Goal: Task Accomplishment & Management: Use online tool/utility

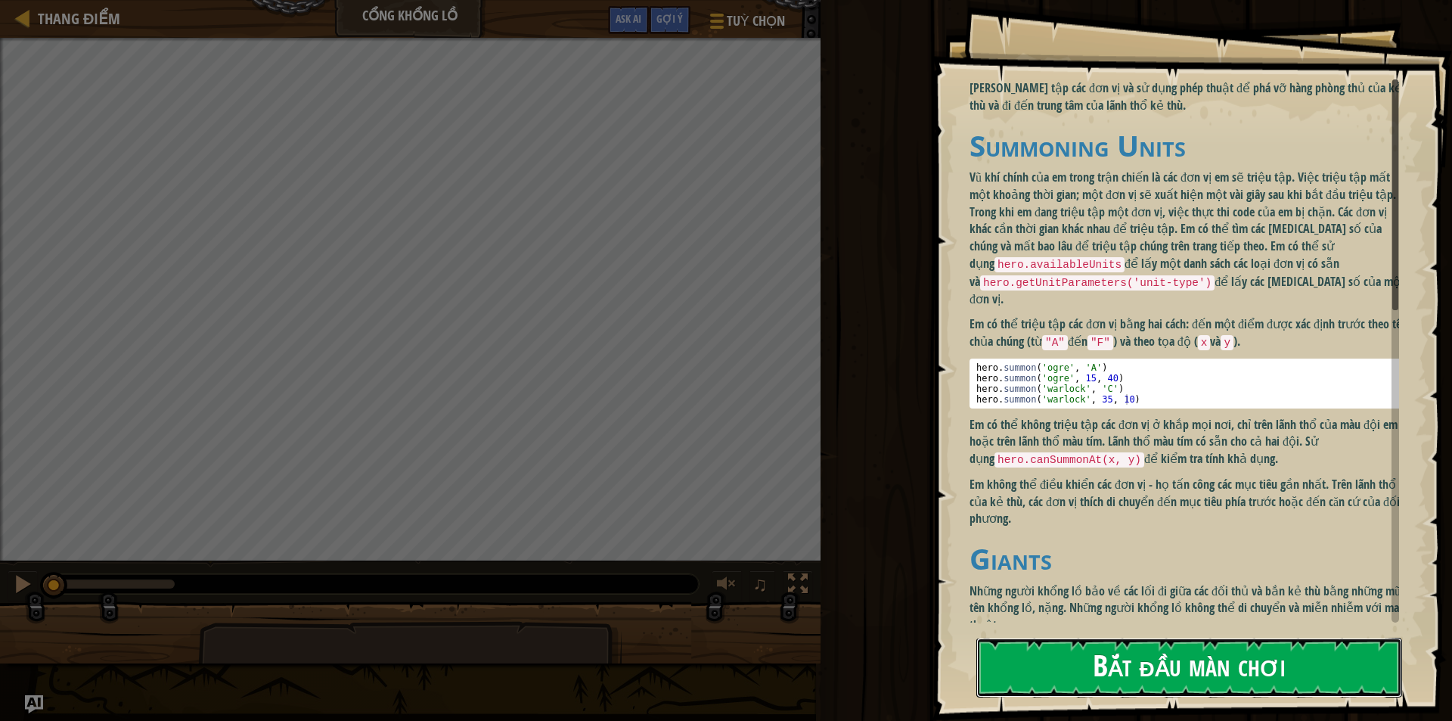
click at [1111, 669] on button "Bắt đầu màn chơi" at bounding box center [1189, 667] width 426 height 60
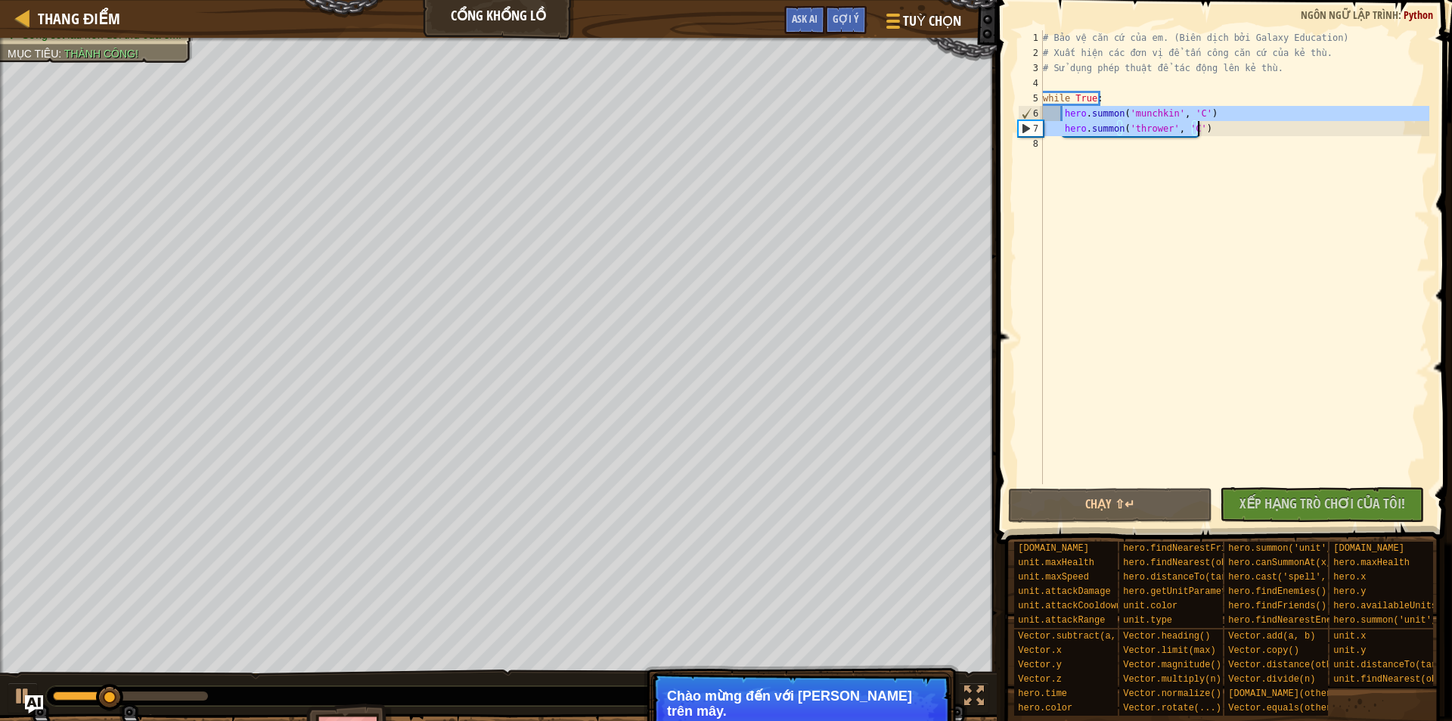
drag, startPoint x: 1063, startPoint y: 118, endPoint x: 1204, endPoint y: 135, distance: 141.7
click at [1204, 135] on div "# Bảo vệ căn cứ của em. (Biên dịch bởi Galaxy Education) # Xuất hiện các đơn vị…" at bounding box center [1234, 272] width 389 height 484
click at [1213, 132] on div "# Bảo vệ căn cứ của em. (Biên dịch bởi Galaxy Education) # Xuất hiện các đơn vị…" at bounding box center [1234, 257] width 389 height 454
type textarea "hero.summon('thrower', 'C')"
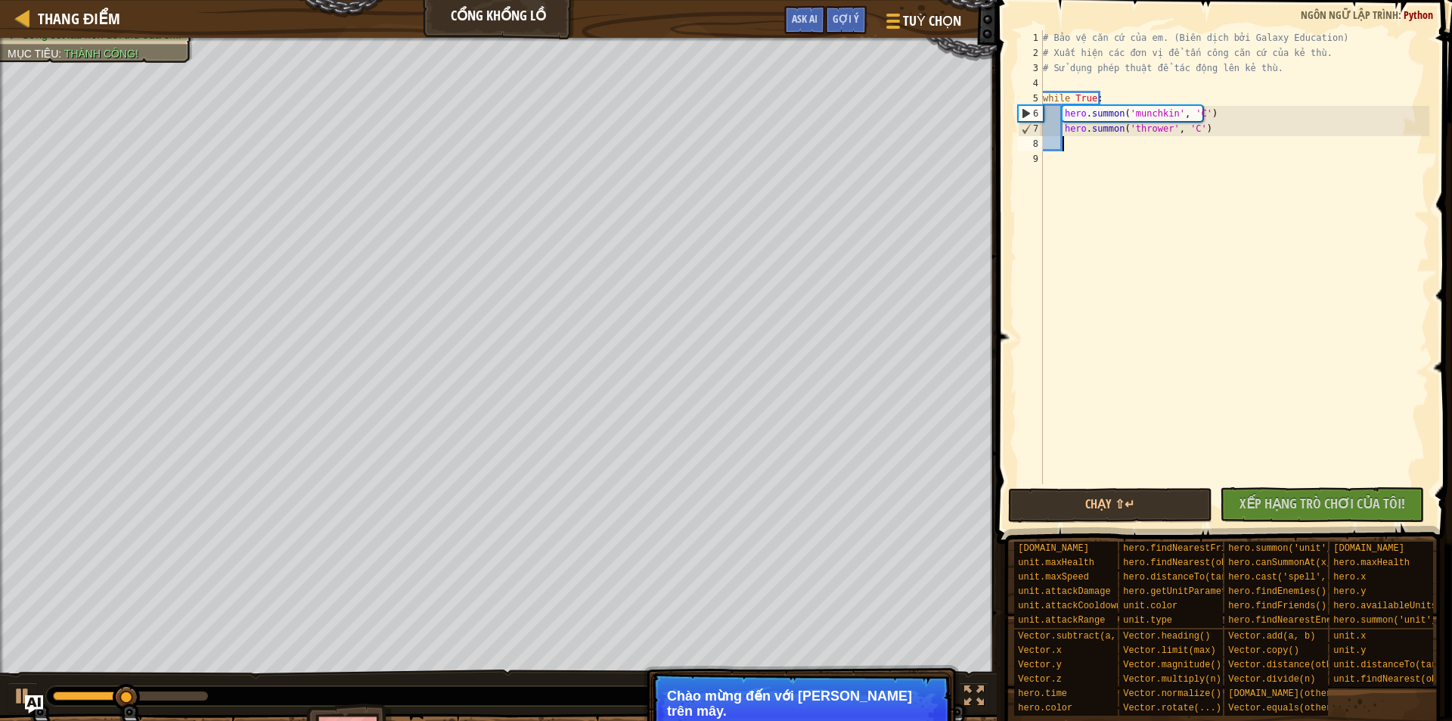
paste textarea "hero.summon('thrower', 'C')"
click at [1194, 144] on div "# Bảo vệ căn cứ của em. (Biên dịch bởi Galaxy Education) # Xuất hiện các đơn vị…" at bounding box center [1236, 272] width 385 height 484
click at [1197, 144] on div "# Bảo vệ căn cứ của em. (Biên dịch bởi Galaxy Education) # Xuất hiện các đơn vị…" at bounding box center [1236, 272] width 385 height 484
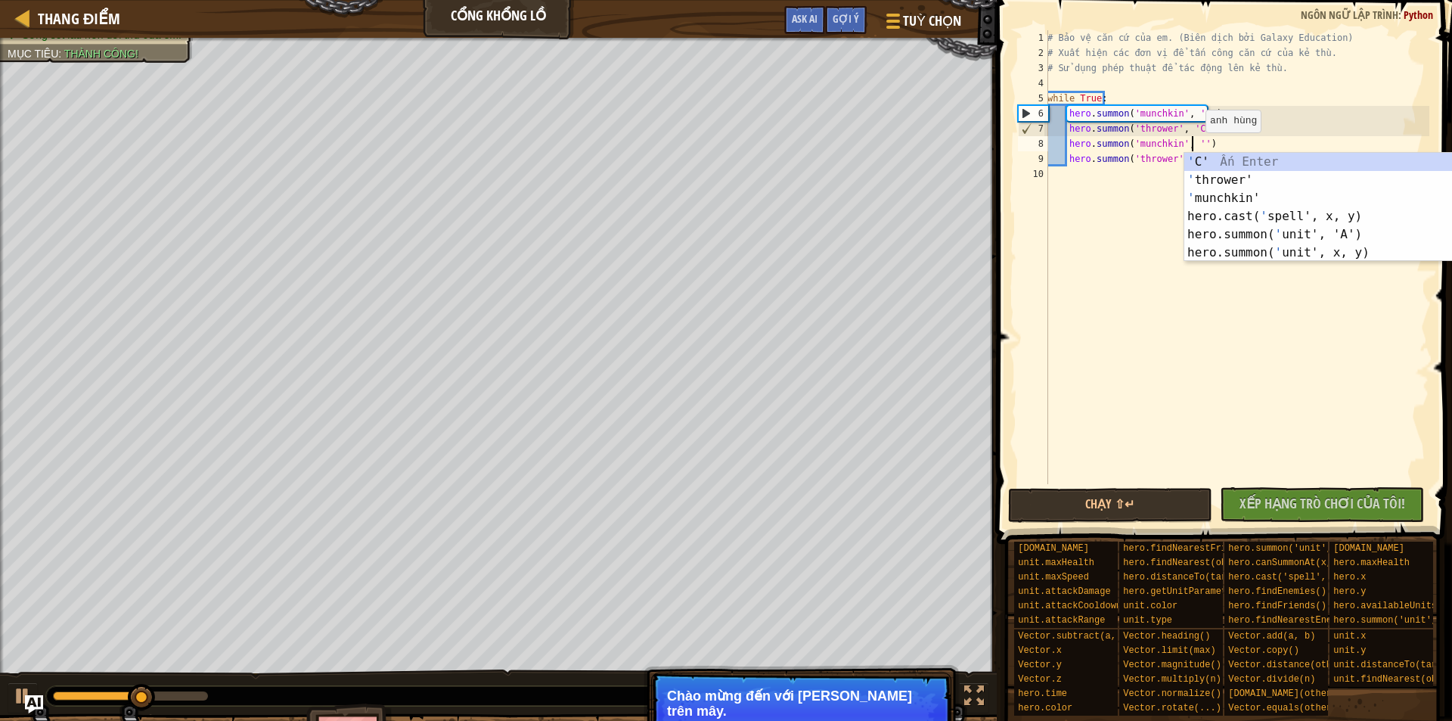
type textarea "hero.summon('munchkin', 'A')"
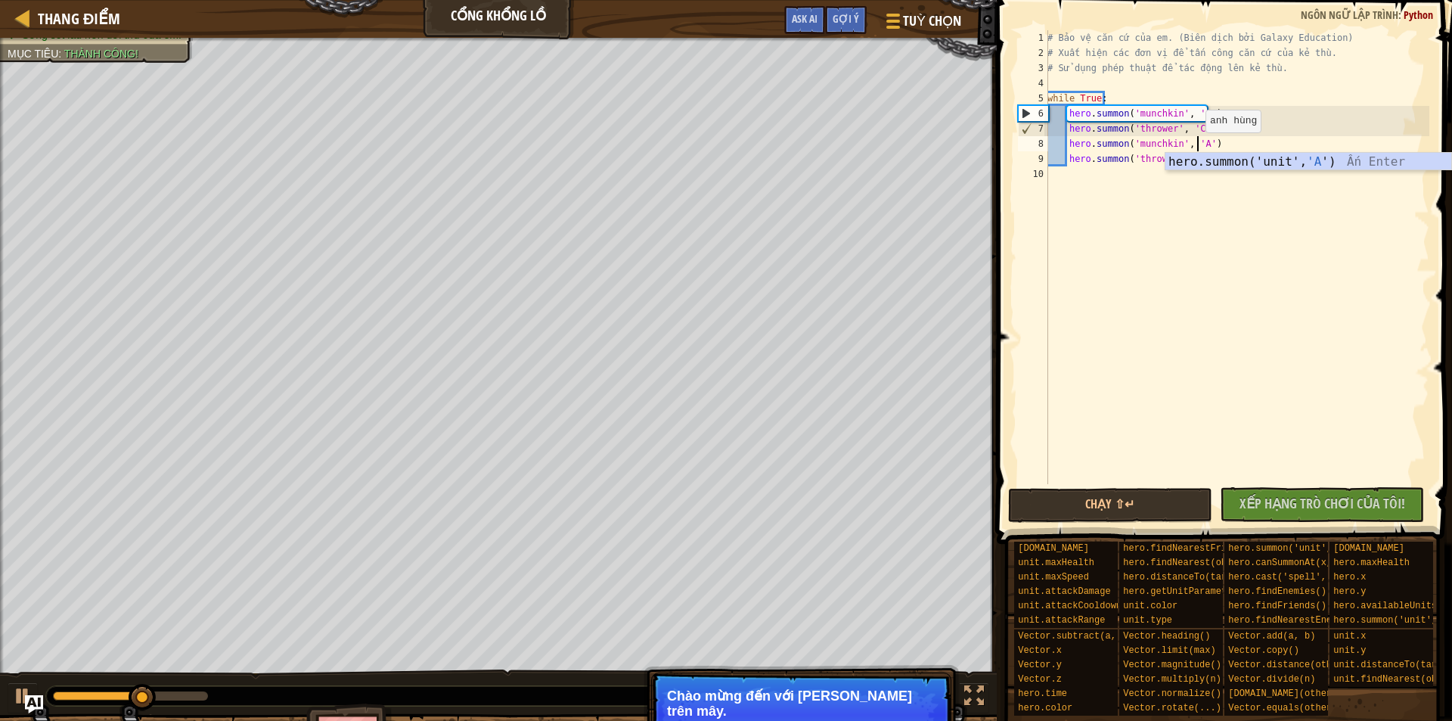
scroll to position [7, 12]
click at [1199, 194] on div "# Bảo vệ căn cứ của em. (Biên dịch bởi Galaxy Education) # Xuất hiện các đơn vị…" at bounding box center [1236, 272] width 385 height 484
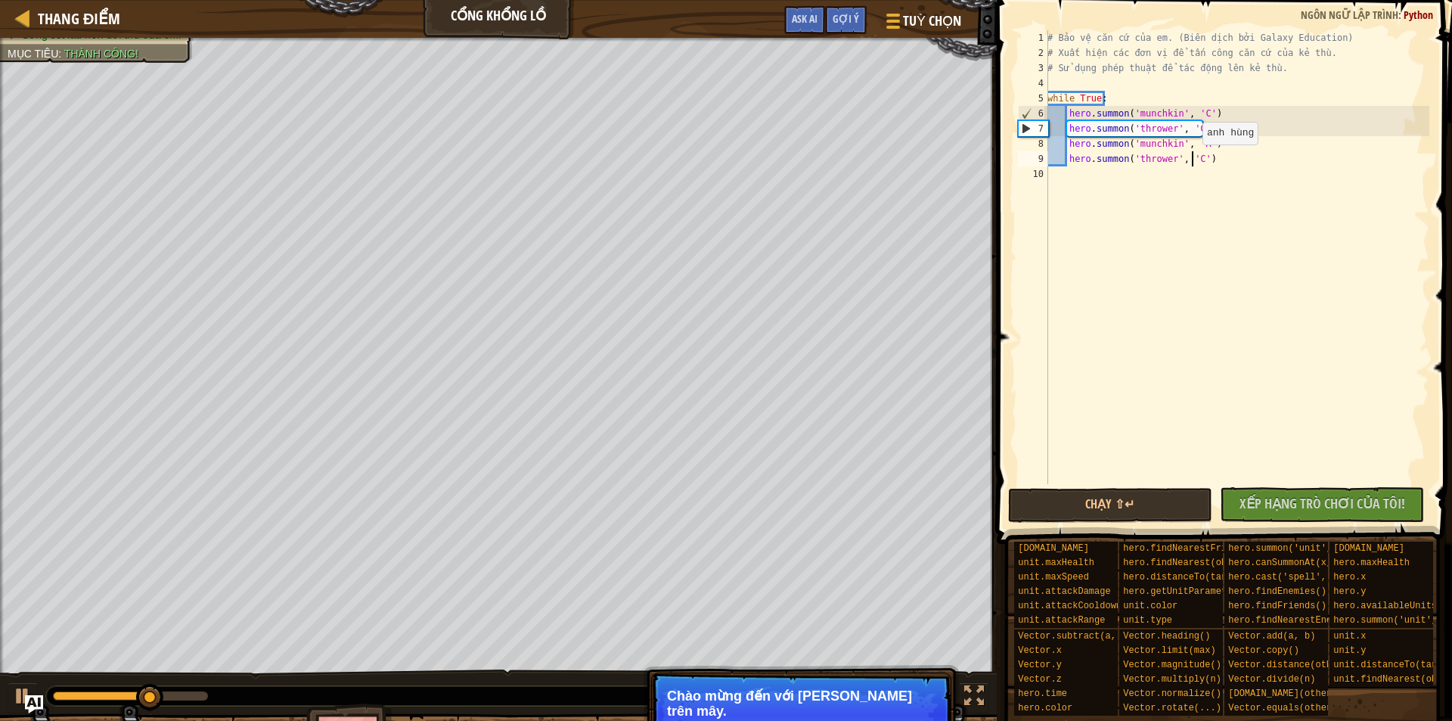
click at [1194, 160] on div "# Bảo vệ căn cứ của em. (Biên dịch bởi Galaxy Education) # Xuất hiện các đơn vị…" at bounding box center [1236, 272] width 385 height 484
click at [1193, 163] on div "# Bảo vệ căn cứ của em. (Biên dịch bởi Galaxy Education) # Xuất hiện các đơn vị…" at bounding box center [1236, 272] width 385 height 484
type textarea "hero.summon('thrower', 'B')"
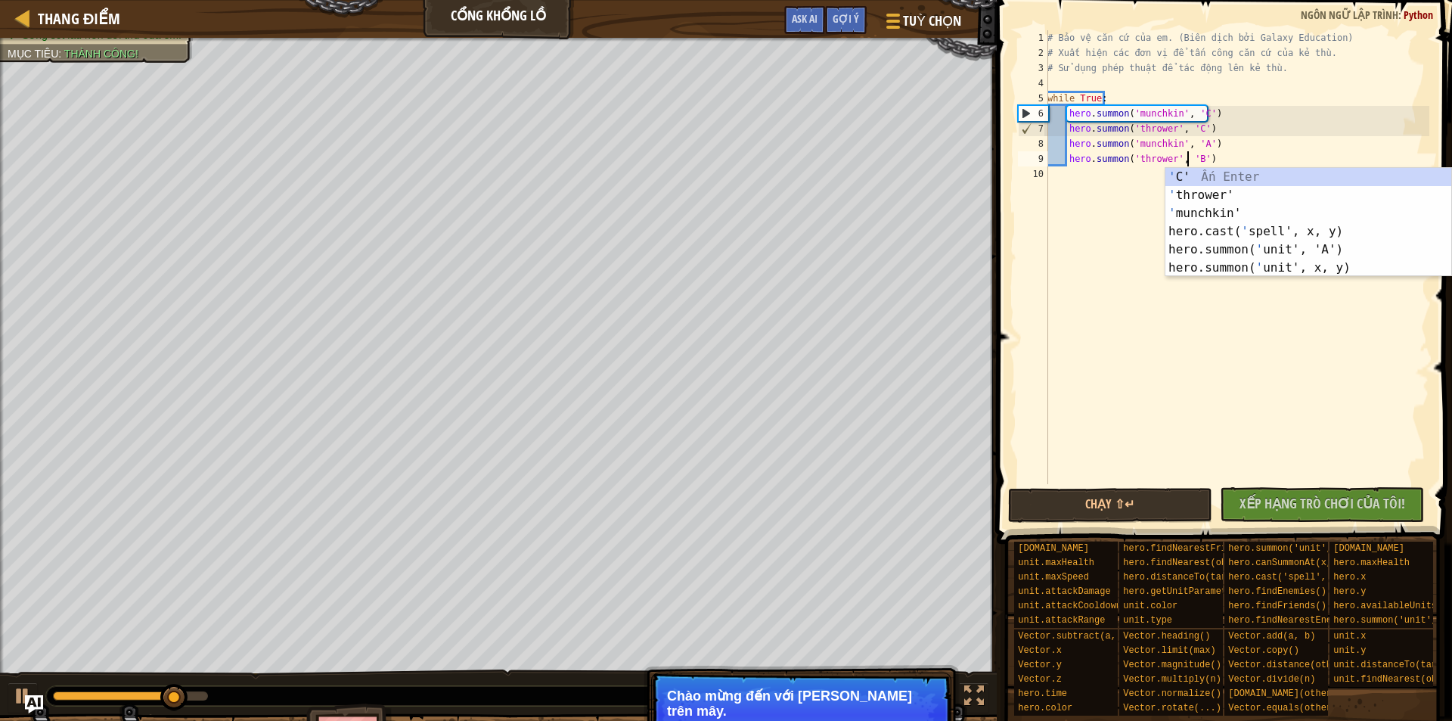
click at [1179, 417] on div "# Bảo vệ căn cứ của em. (Biên dịch bởi Galaxy Education) # Xuất hiện các đơn vị…" at bounding box center [1236, 272] width 385 height 484
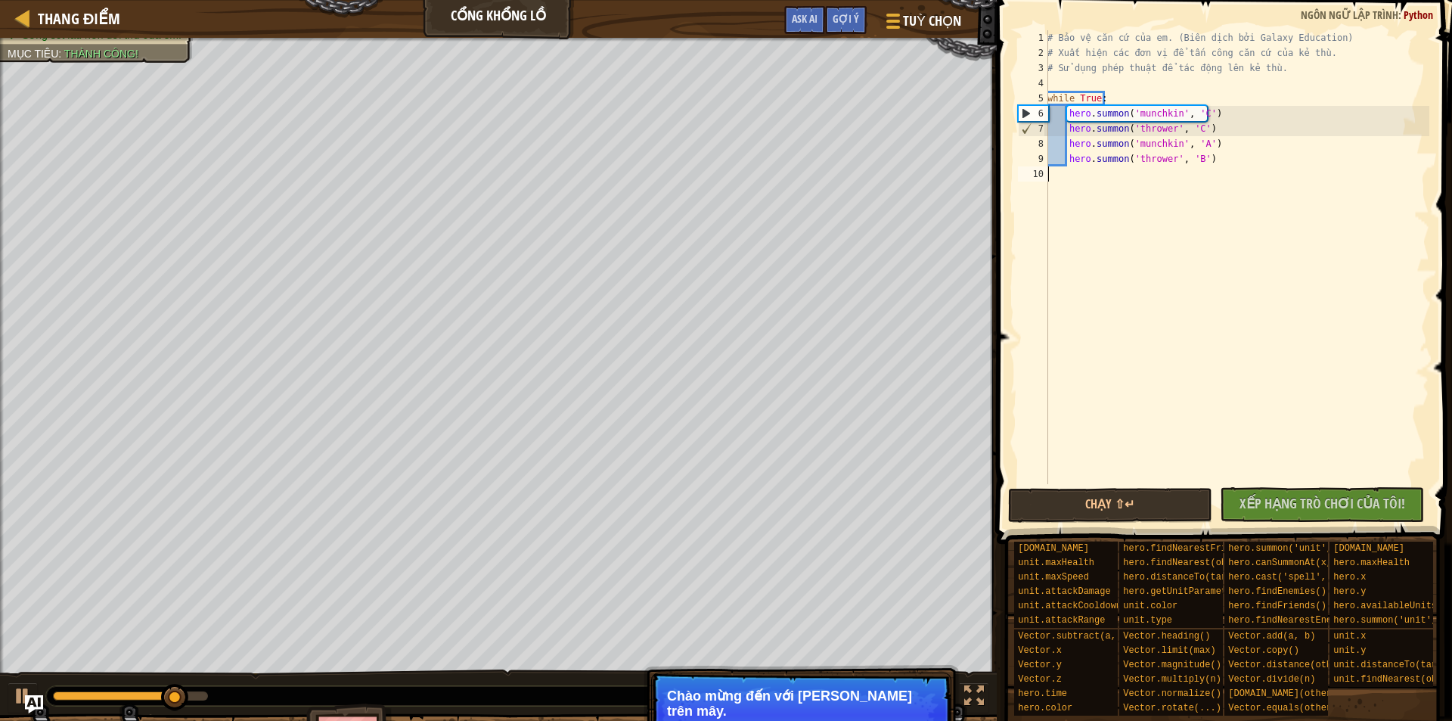
scroll to position [7, 0]
drag, startPoint x: 1064, startPoint y: 112, endPoint x: 1207, endPoint y: 129, distance: 144.7
click at [1207, 129] on div "# Bảo vệ căn cứ của em. (Biên dịch bởi Galaxy Education) # Xuất hiện các đơn vị…" at bounding box center [1236, 272] width 385 height 484
drag, startPoint x: 1215, startPoint y: 150, endPoint x: 1215, endPoint y: 164, distance: 13.6
click at [1215, 157] on div "# Bảo vệ căn cứ của em. (Biên dịch bởi Galaxy Education) # Xuất hiện các đơn vị…" at bounding box center [1236, 272] width 385 height 484
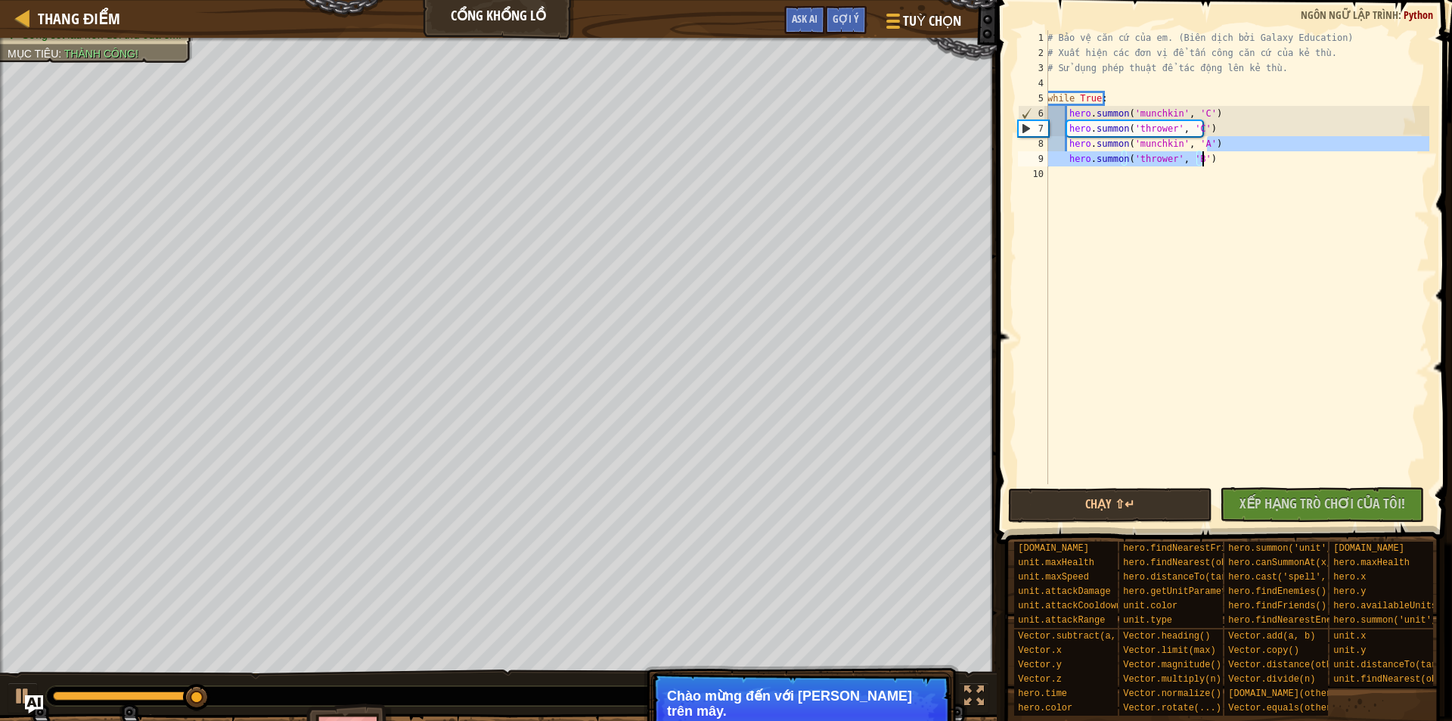
click at [1215, 164] on div "# Bảo vệ căn cứ của em. (Biên dịch bởi Galaxy Education) # Xuất hiện các đơn vị…" at bounding box center [1236, 257] width 385 height 454
type textarea "hero.summon('thrower', 'B')"
paste textarea "hero.summon('thrower', 'C')"
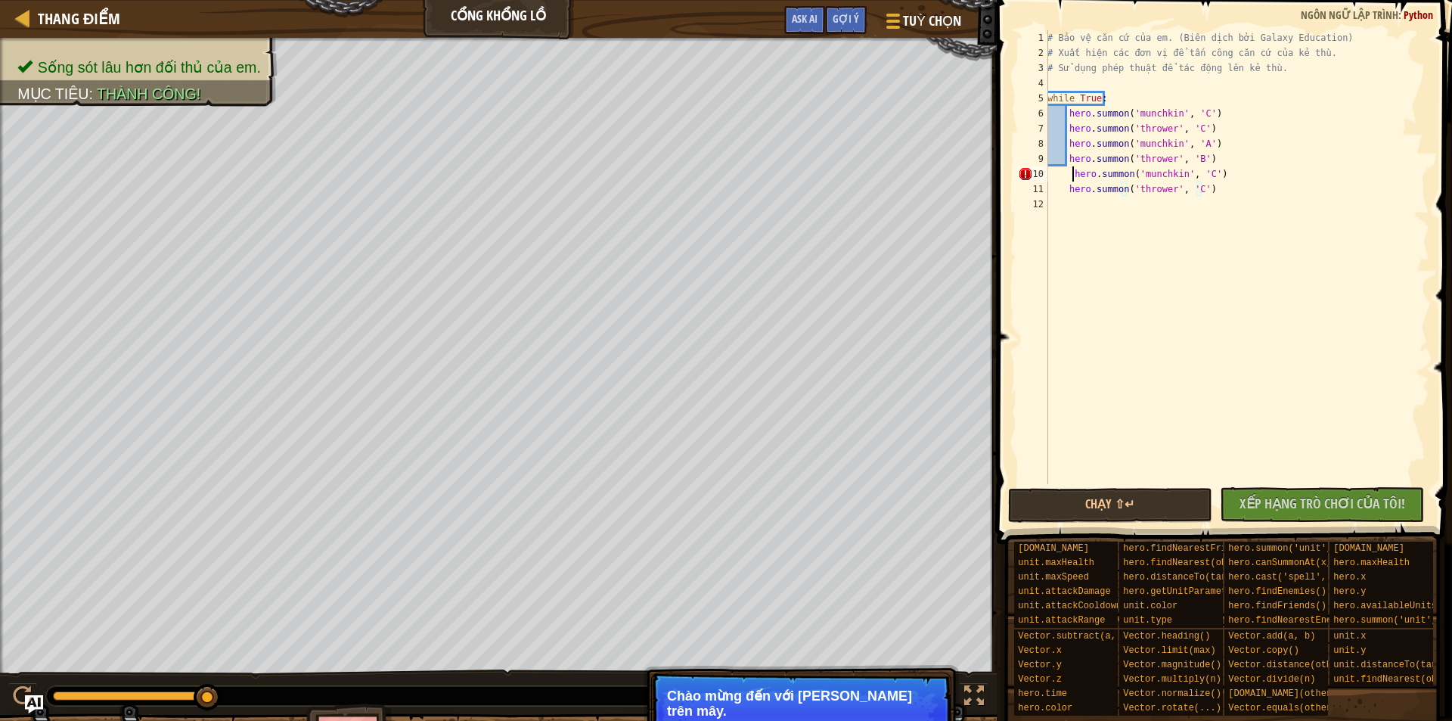
click at [1071, 175] on div "# Bảo vệ căn cứ của em. (Biên dịch bởi Galaxy Education) # Xuất hiện các đơn vị…" at bounding box center [1236, 272] width 385 height 484
click at [1203, 173] on div "# Bảo vệ căn cứ của em. (Biên dịch bởi Galaxy Education) # Xuất hiện các đơn vị…" at bounding box center [1236, 272] width 385 height 484
click at [1195, 175] on div "# Bảo vệ căn cứ của em. (Biên dịch bởi Galaxy Education) # Xuất hiện các đơn vị…" at bounding box center [1236, 272] width 385 height 484
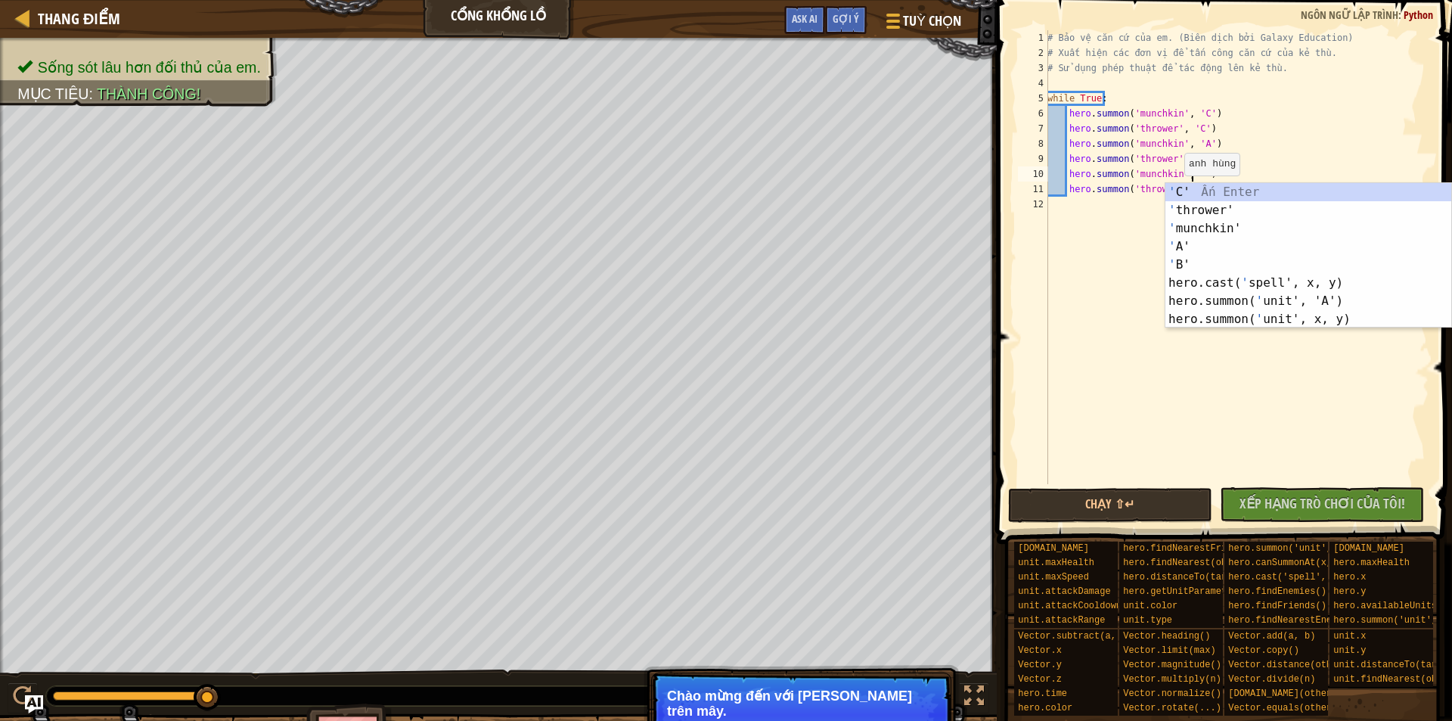
scroll to position [7, 12]
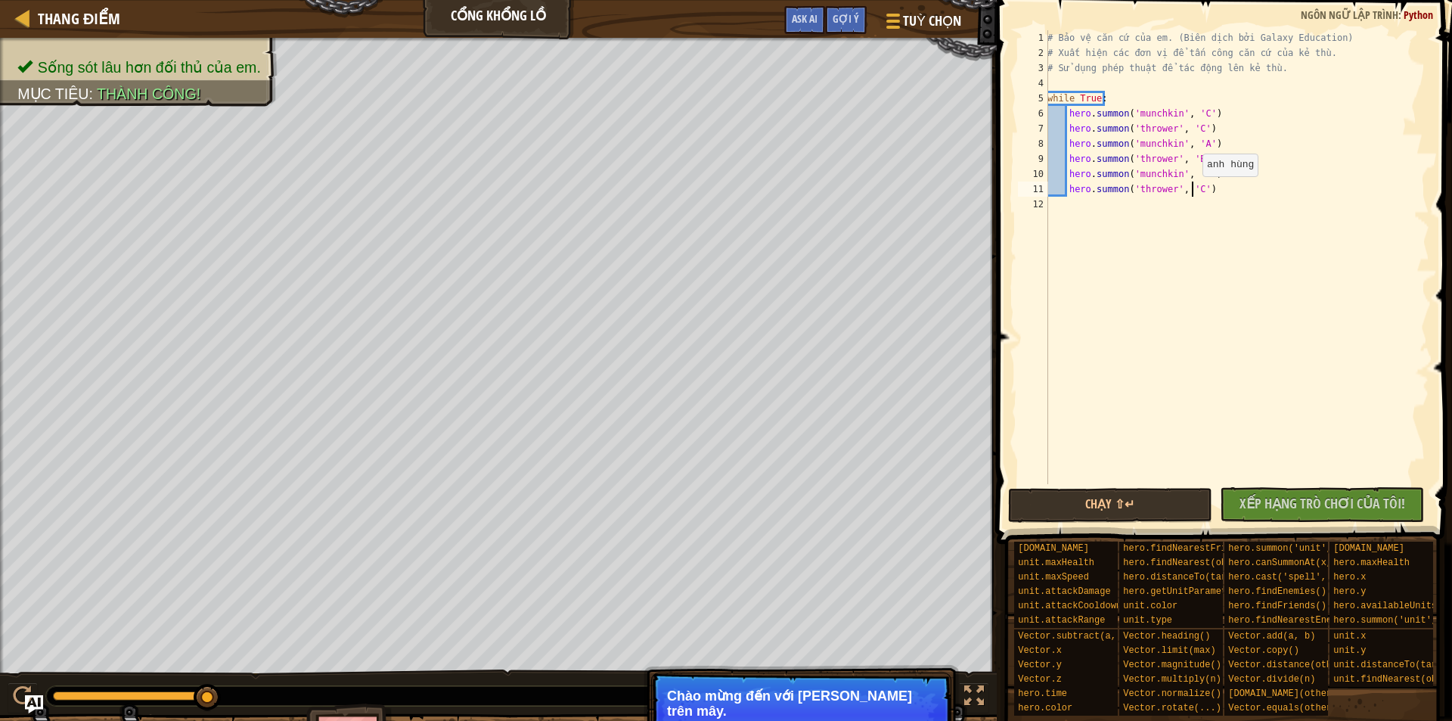
click at [1194, 191] on div "# Bảo vệ căn cứ của em. (Biên dịch bởi Galaxy Education) # Xuất hiện các đơn vị…" at bounding box center [1236, 272] width 385 height 484
click at [1197, 175] on div "# Bảo vệ căn cứ của em. (Biên dịch bởi Galaxy Education) # Xuất hiện các đơn vị…" at bounding box center [1236, 272] width 385 height 484
click at [1133, 501] on button "Chạy ⇧↵" at bounding box center [1110, 505] width 204 height 35
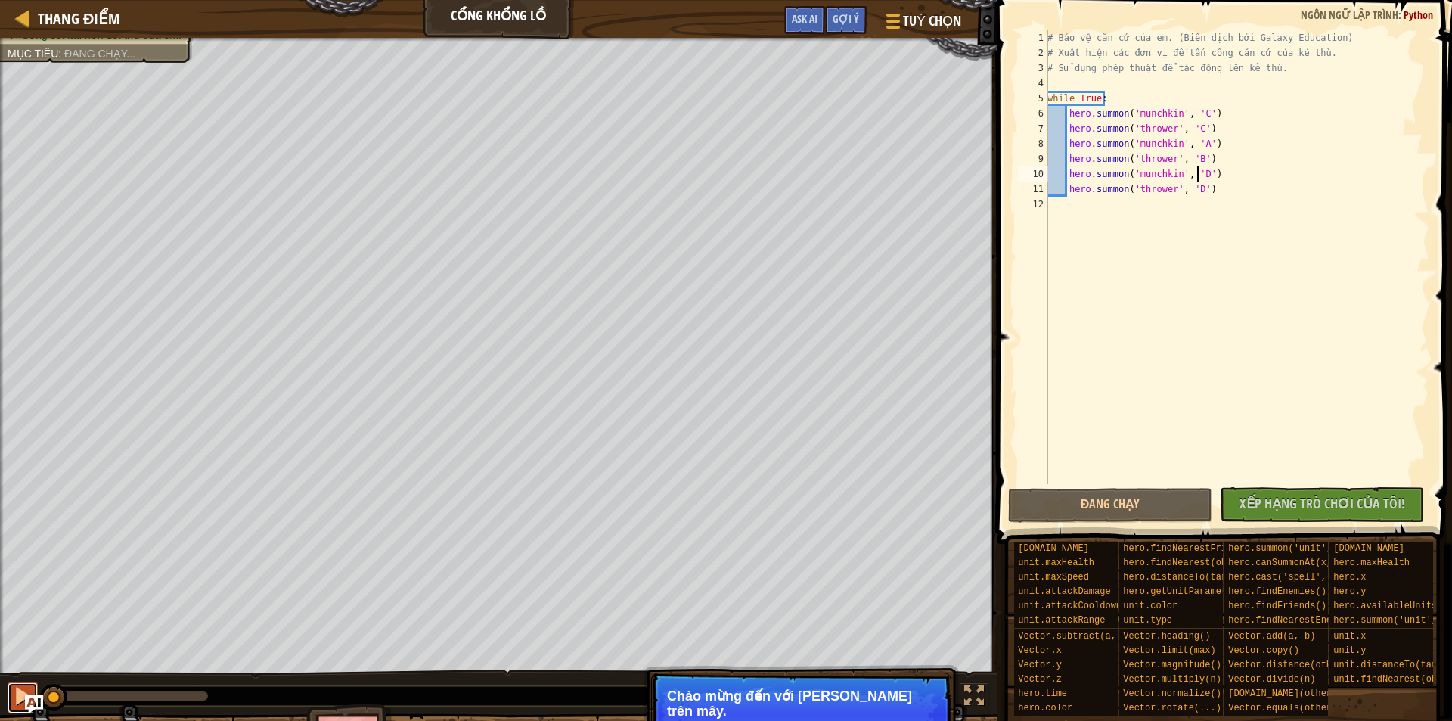
click at [15, 691] on div at bounding box center [23, 696] width 20 height 20
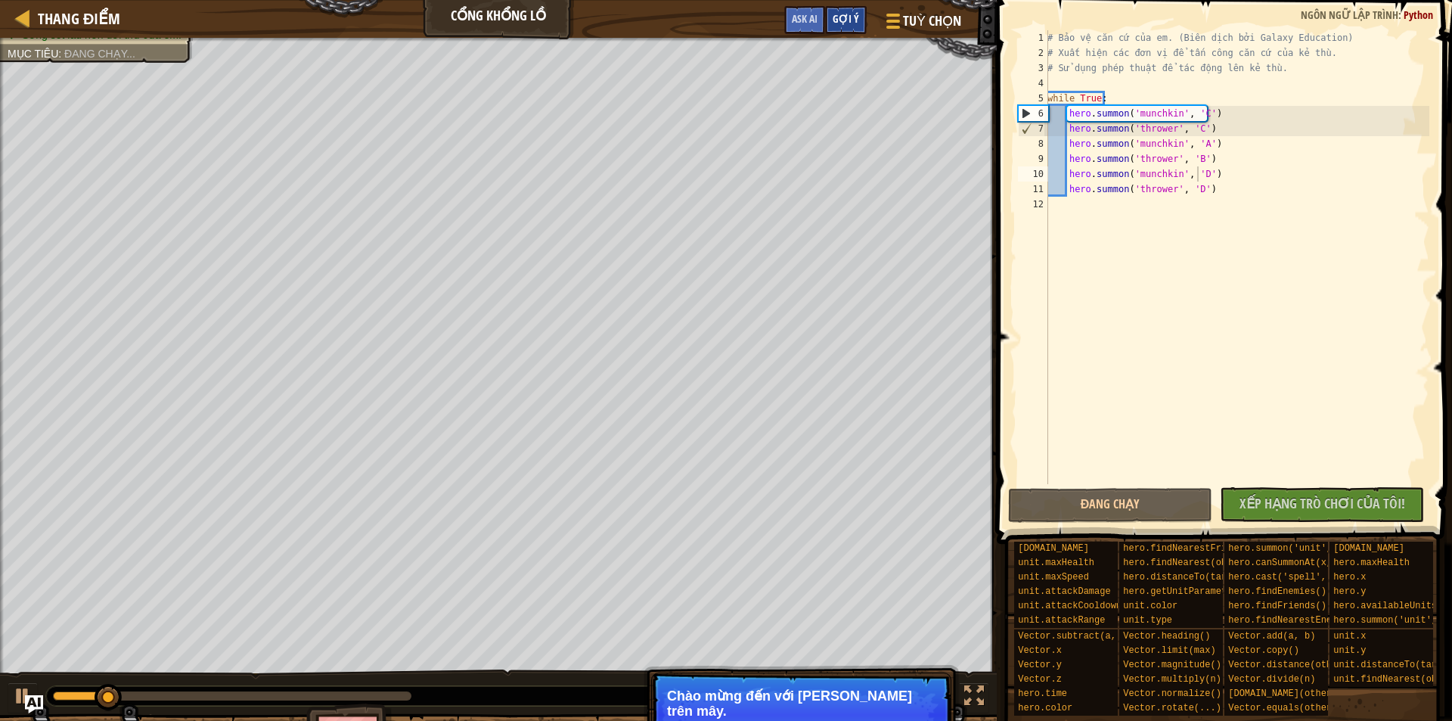
click at [854, 14] on span "Gợi ý" at bounding box center [845, 18] width 26 height 14
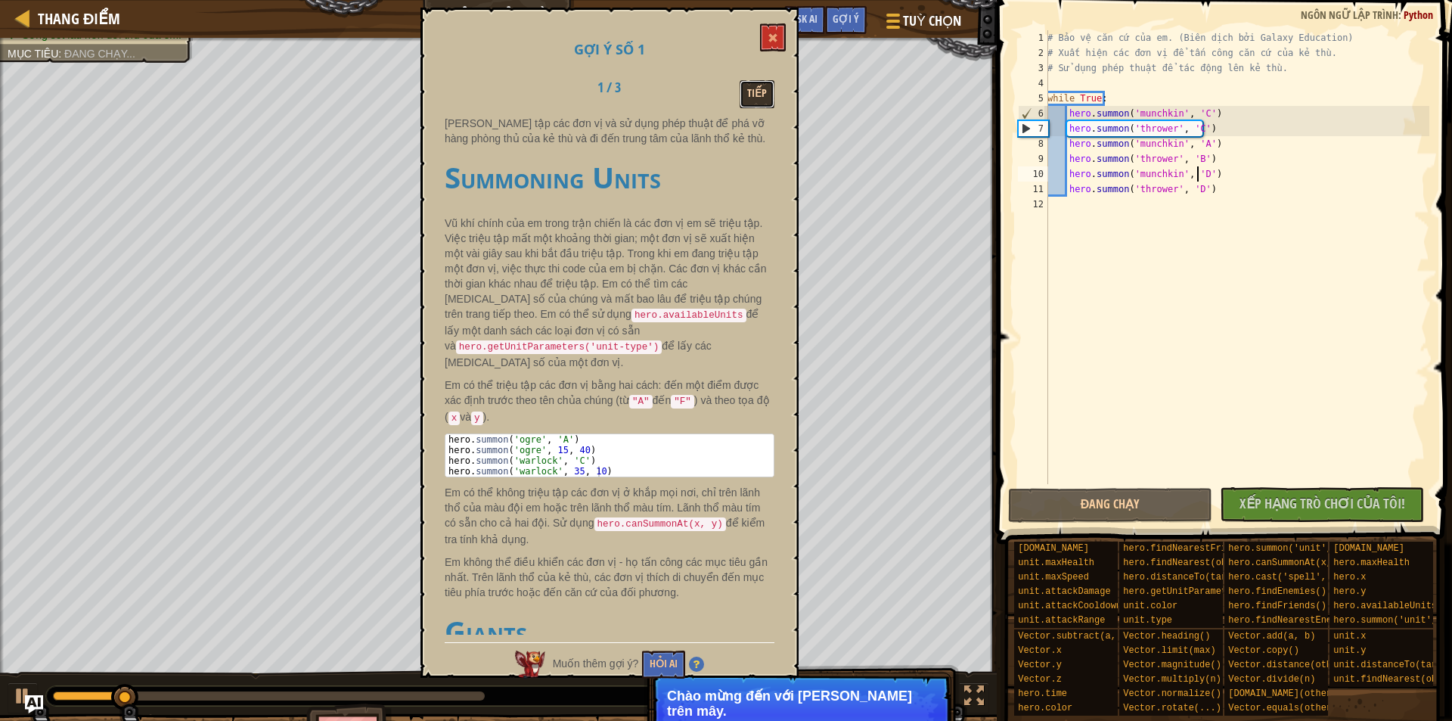
click at [746, 91] on button "Tiếp" at bounding box center [756, 94] width 35 height 28
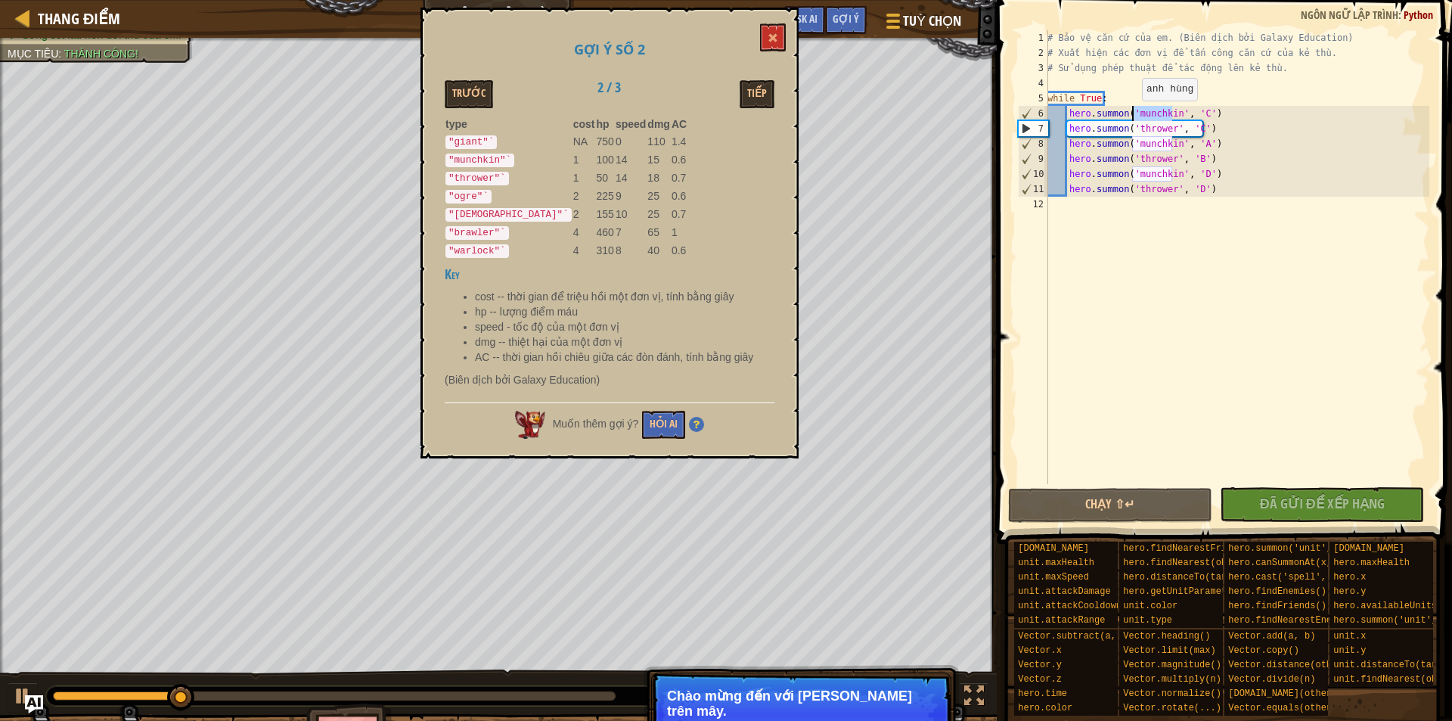
drag, startPoint x: 1170, startPoint y: 116, endPoint x: 1133, endPoint y: 116, distance: 36.3
click at [1133, 116] on div "# Bảo vệ căn cứ của em. (Biên dịch bởi Galaxy Education) # Xuất hiện các đơn vị…" at bounding box center [1236, 272] width 385 height 484
click at [1168, 143] on div "# Bảo vệ căn cứ của em. (Biên dịch bởi Galaxy Education) # Xuất hiện các đơn vị…" at bounding box center [1236, 272] width 385 height 484
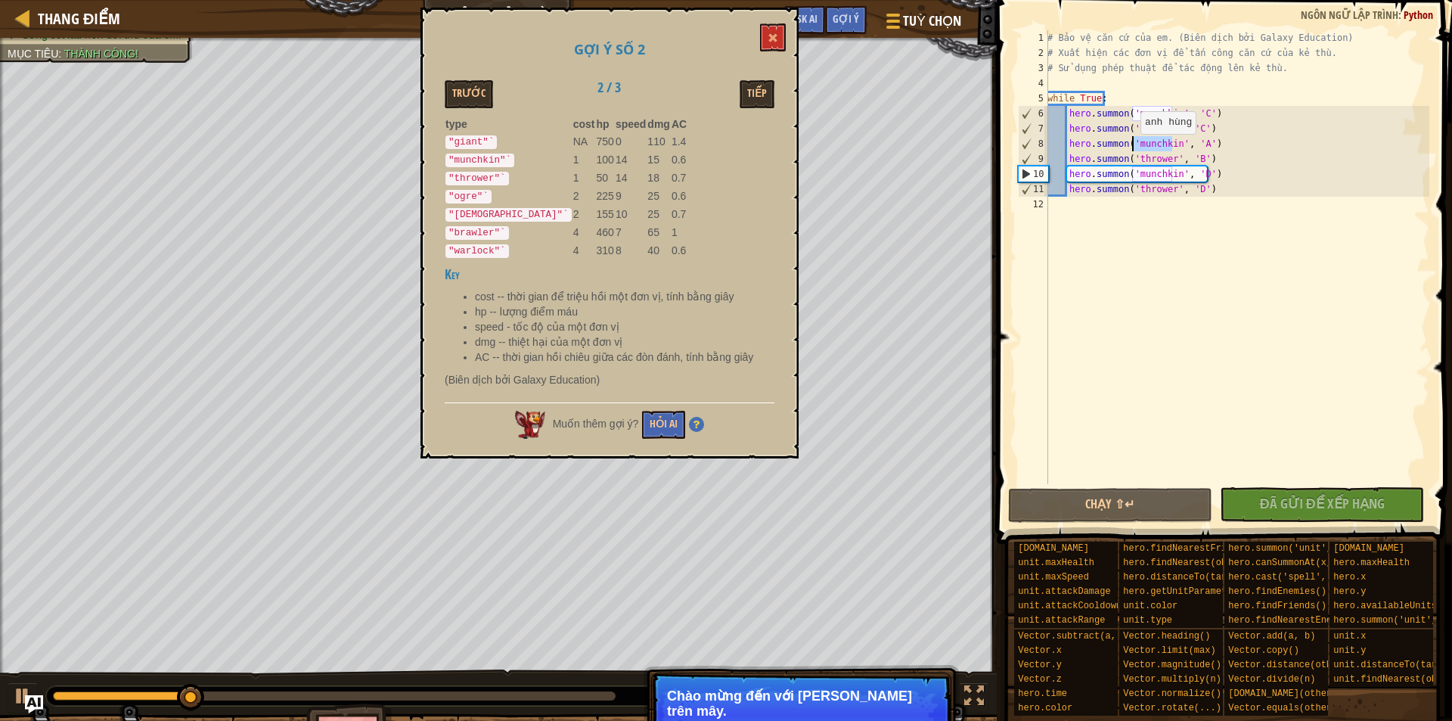
drag, startPoint x: 1173, startPoint y: 146, endPoint x: 1132, endPoint y: 149, distance: 40.9
click at [1132, 149] on div "# Bảo vệ căn cứ của em. (Biên dịch bởi Galaxy Education) # Xuất hiện các đơn vị…" at bounding box center [1236, 272] width 385 height 484
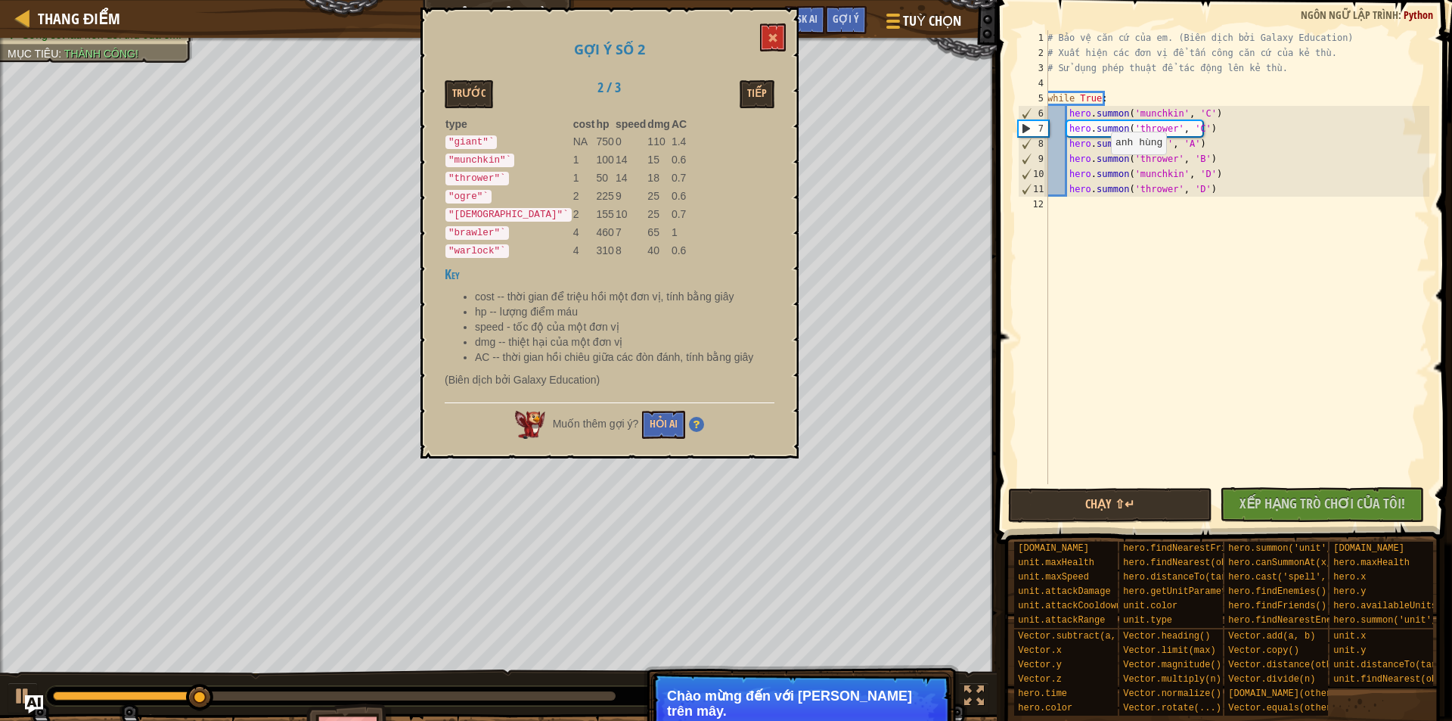
scroll to position [7, 9]
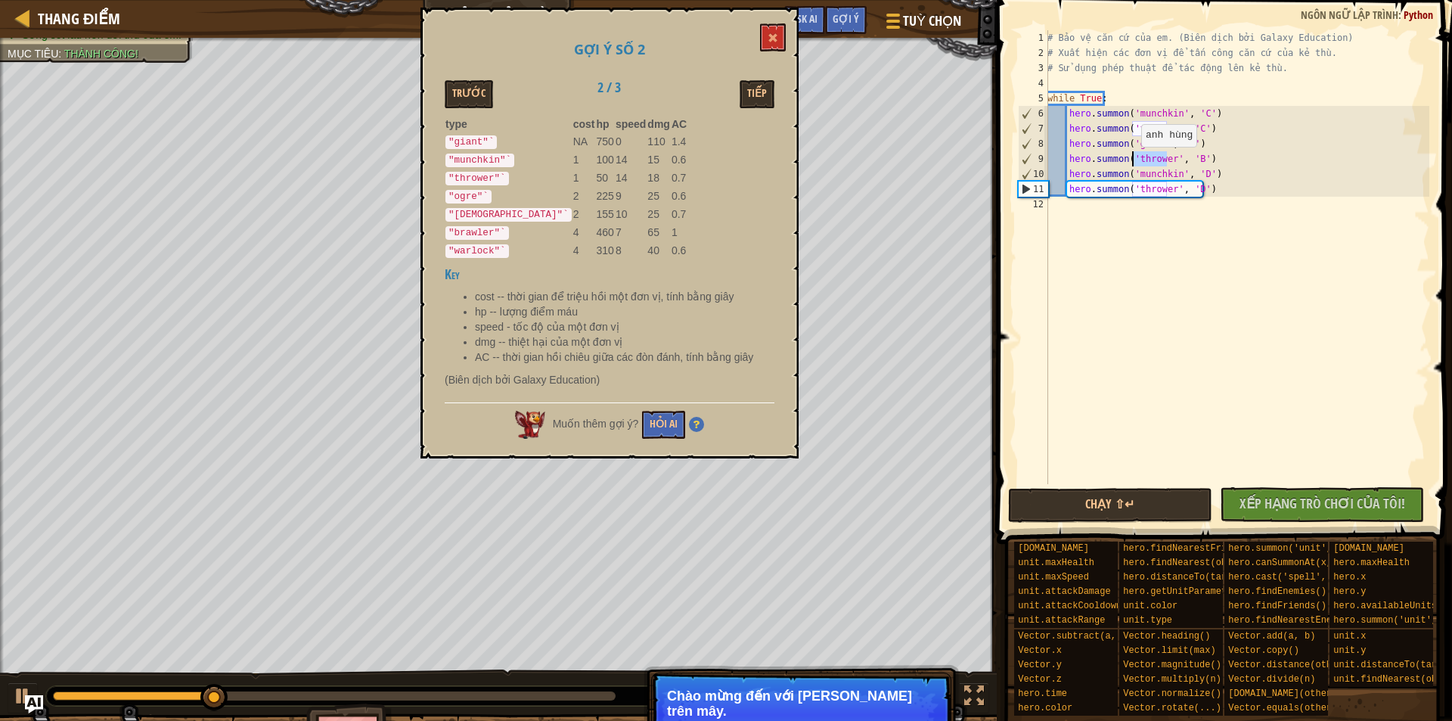
drag, startPoint x: 1167, startPoint y: 162, endPoint x: 1133, endPoint y: 162, distance: 34.8
click at [1133, 162] on div "# Bảo vệ căn cứ của em. (Biên dịch bởi Galaxy Education) # Xuất hiện các đơn vị…" at bounding box center [1236, 272] width 385 height 484
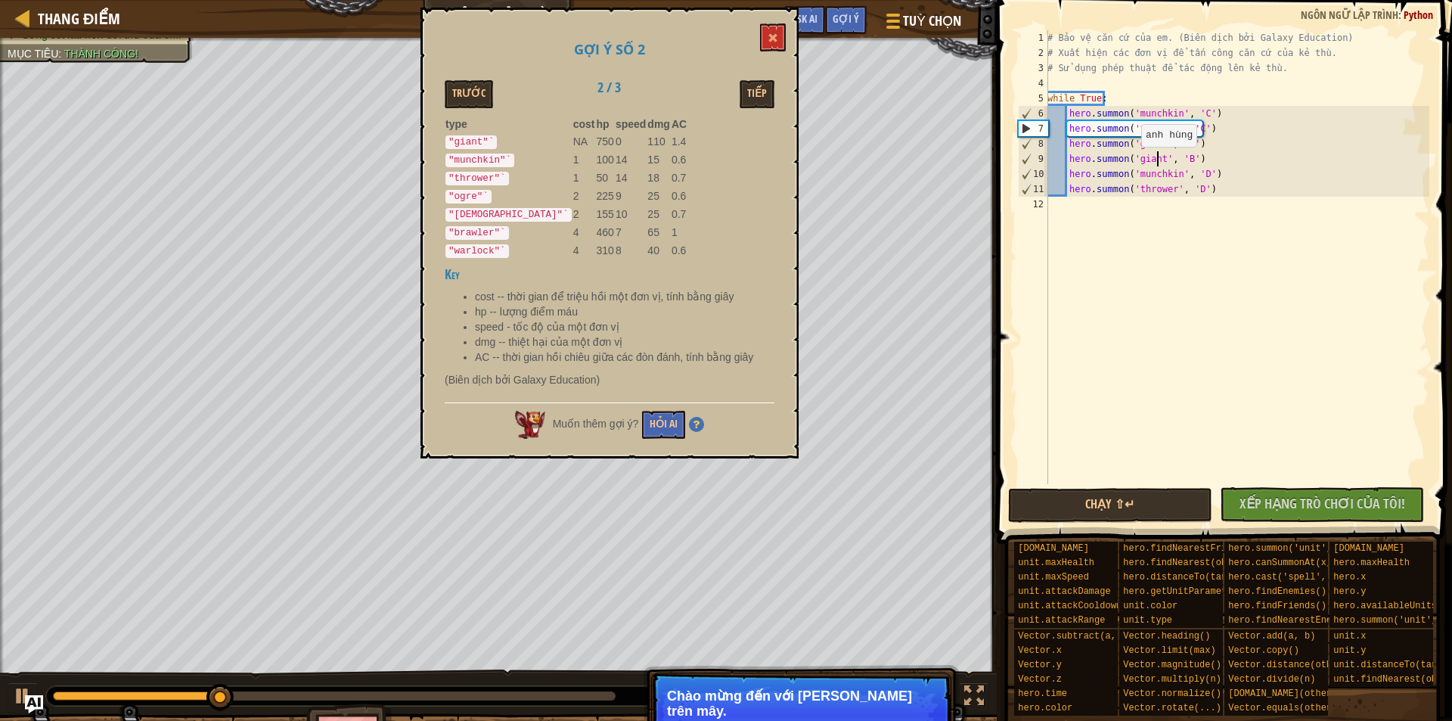
type textarea "hero.summon('giant', 'B')"
click at [1249, 250] on div "# Bảo vệ căn cứ của em. (Biên dịch bởi Galaxy Education) # Xuất hiện các đơn vị…" at bounding box center [1236, 272] width 385 height 484
click at [777, 38] on span at bounding box center [772, 38] width 11 height 11
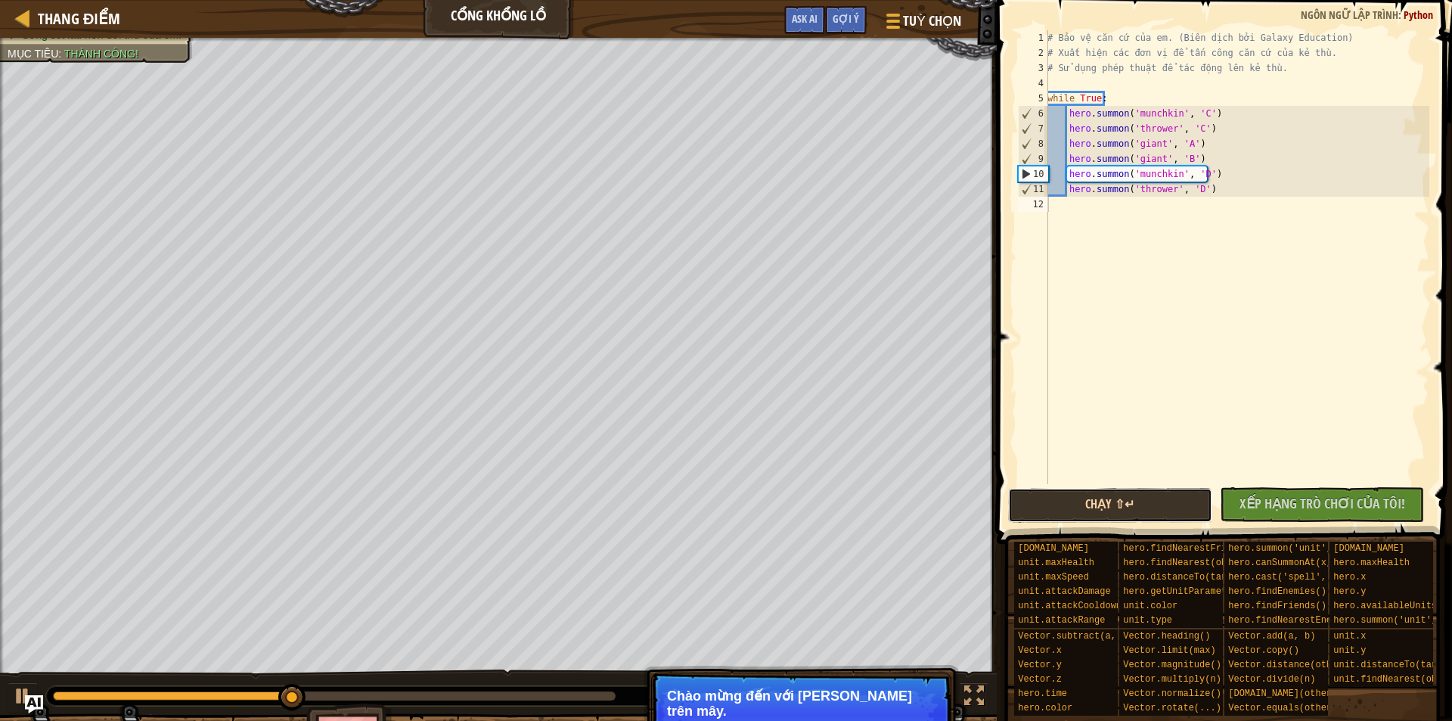
click at [1107, 507] on button "Chạy ⇧↵" at bounding box center [1110, 505] width 204 height 35
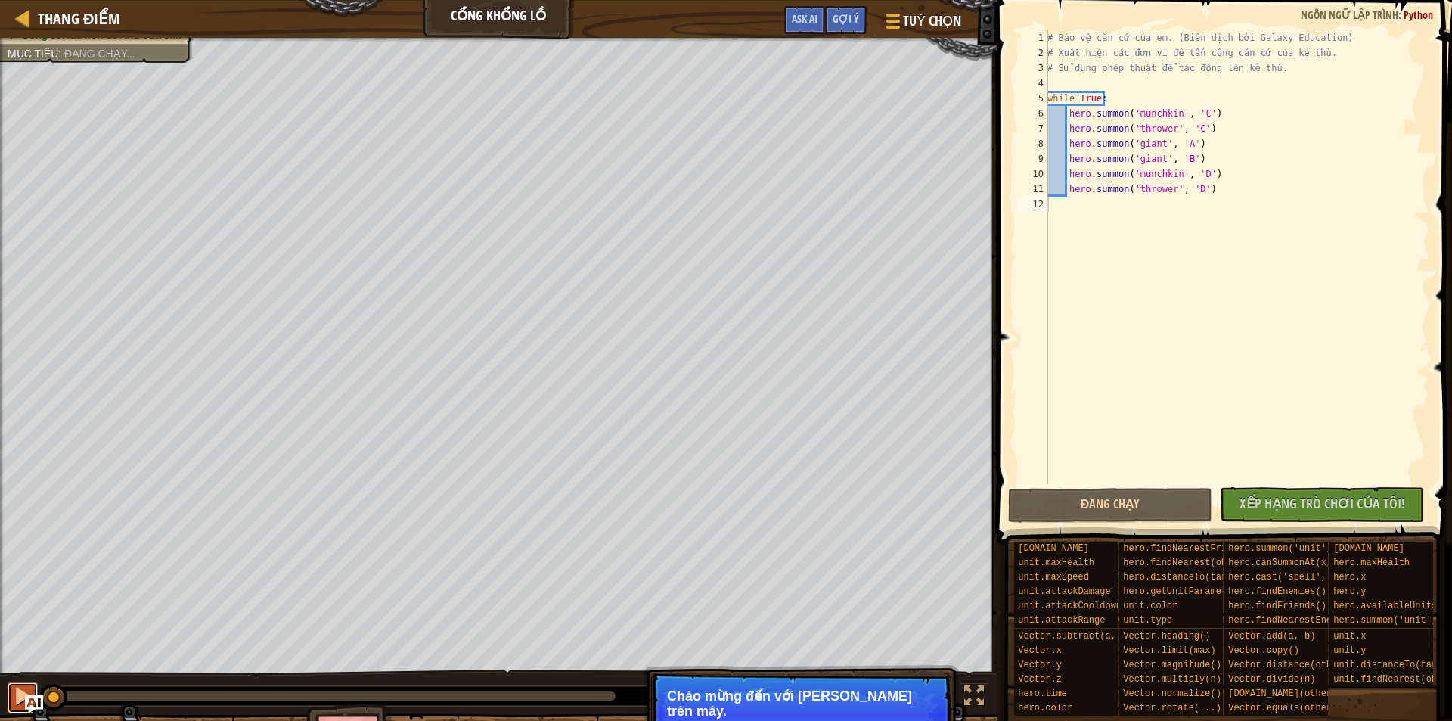
click at [13, 694] on div at bounding box center [23, 696] width 20 height 20
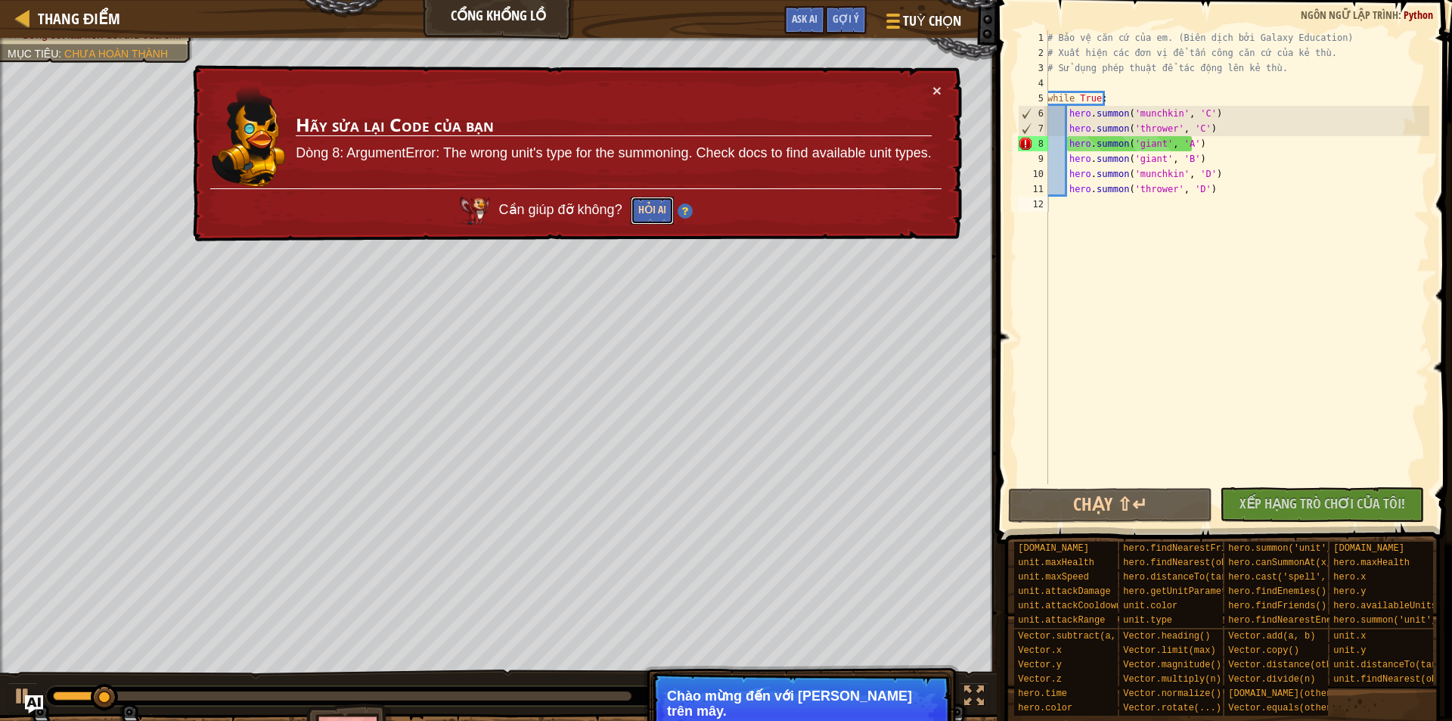
click at [644, 209] on button "Hỏi AI" at bounding box center [652, 211] width 43 height 28
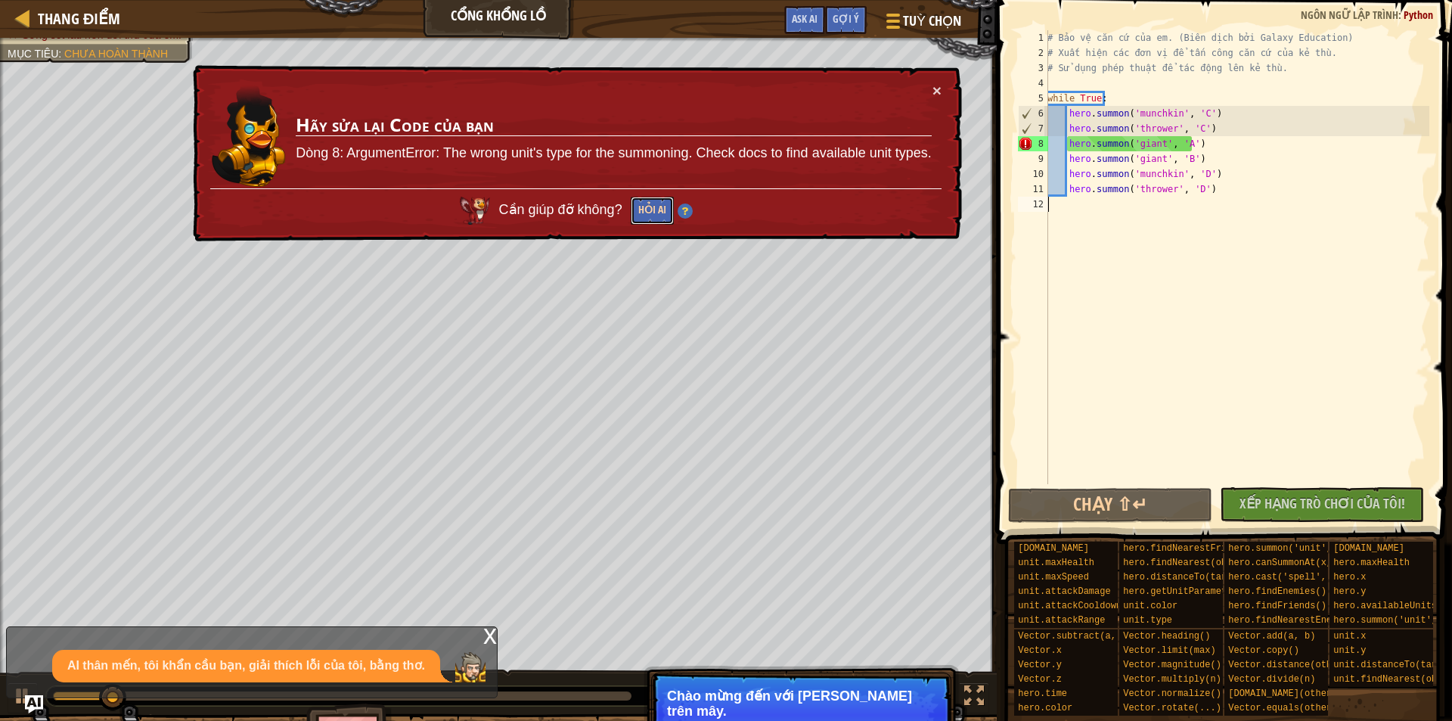
click at [664, 209] on button "Hỏi AI" at bounding box center [652, 211] width 43 height 28
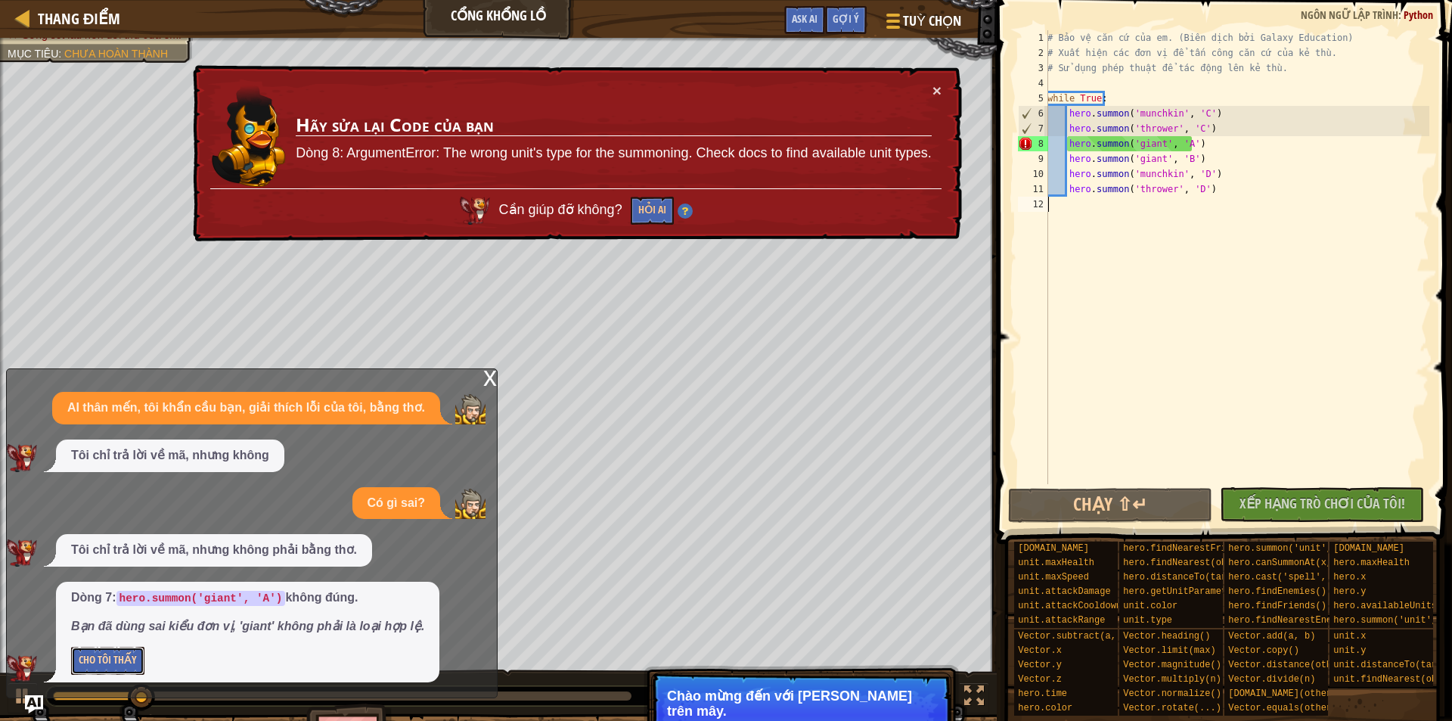
click at [111, 668] on button "Cho Tôi Thấy" at bounding box center [107, 660] width 73 height 28
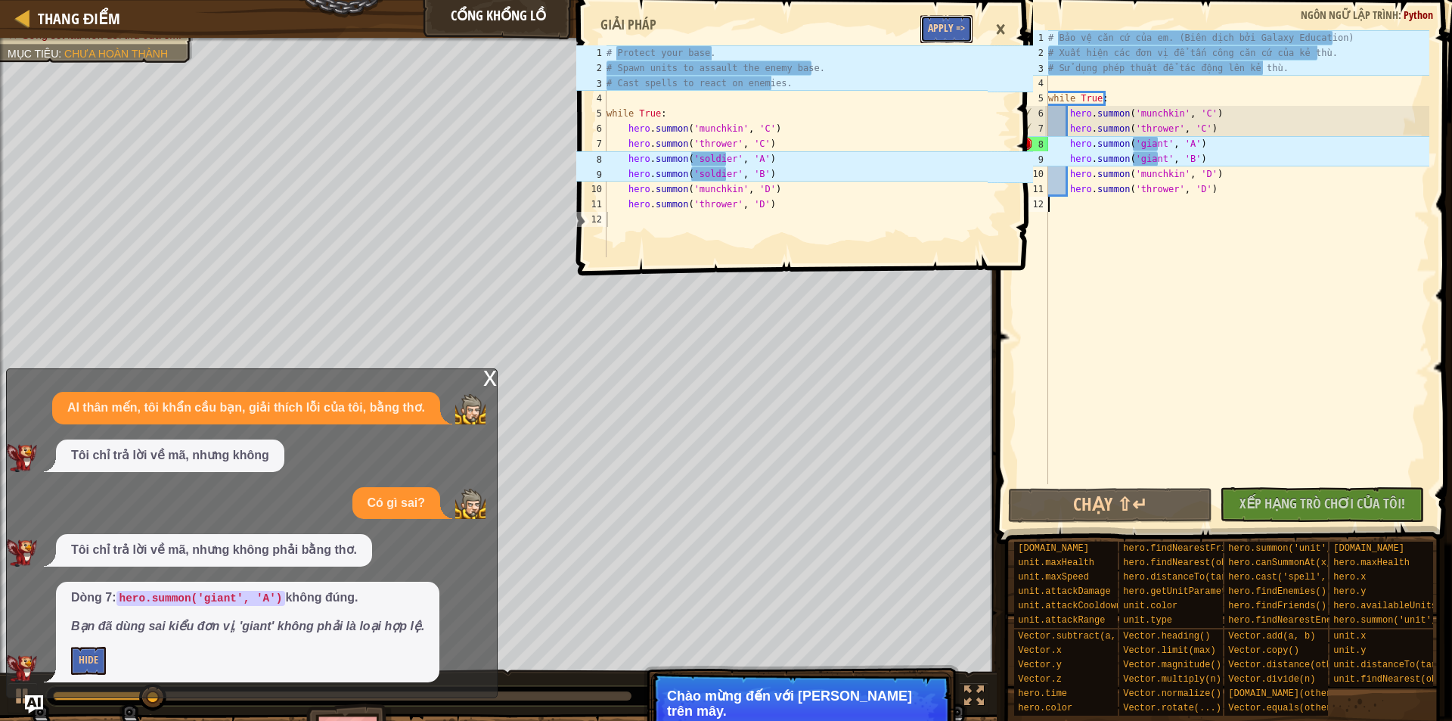
click at [965, 28] on button "Apply =>" at bounding box center [946, 29] width 52 height 28
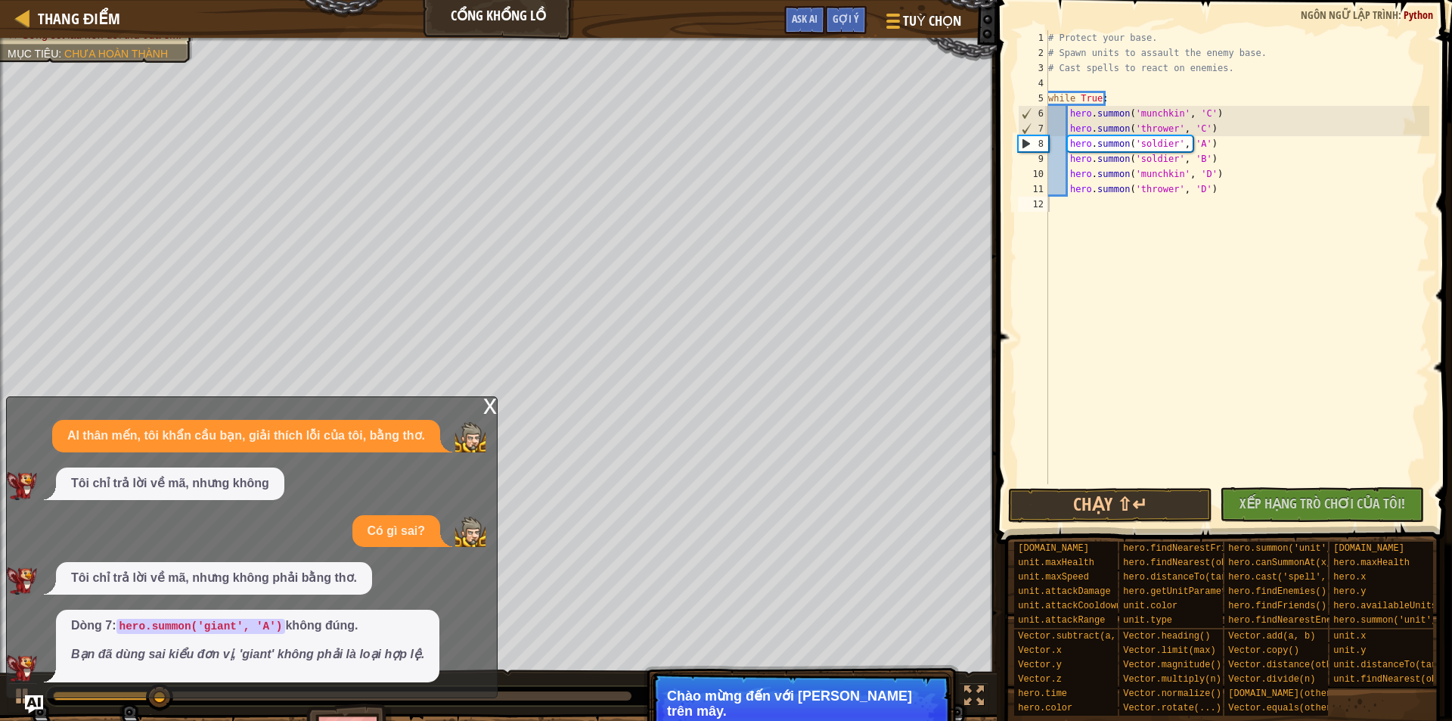
click at [488, 402] on div "x" at bounding box center [490, 404] width 14 height 15
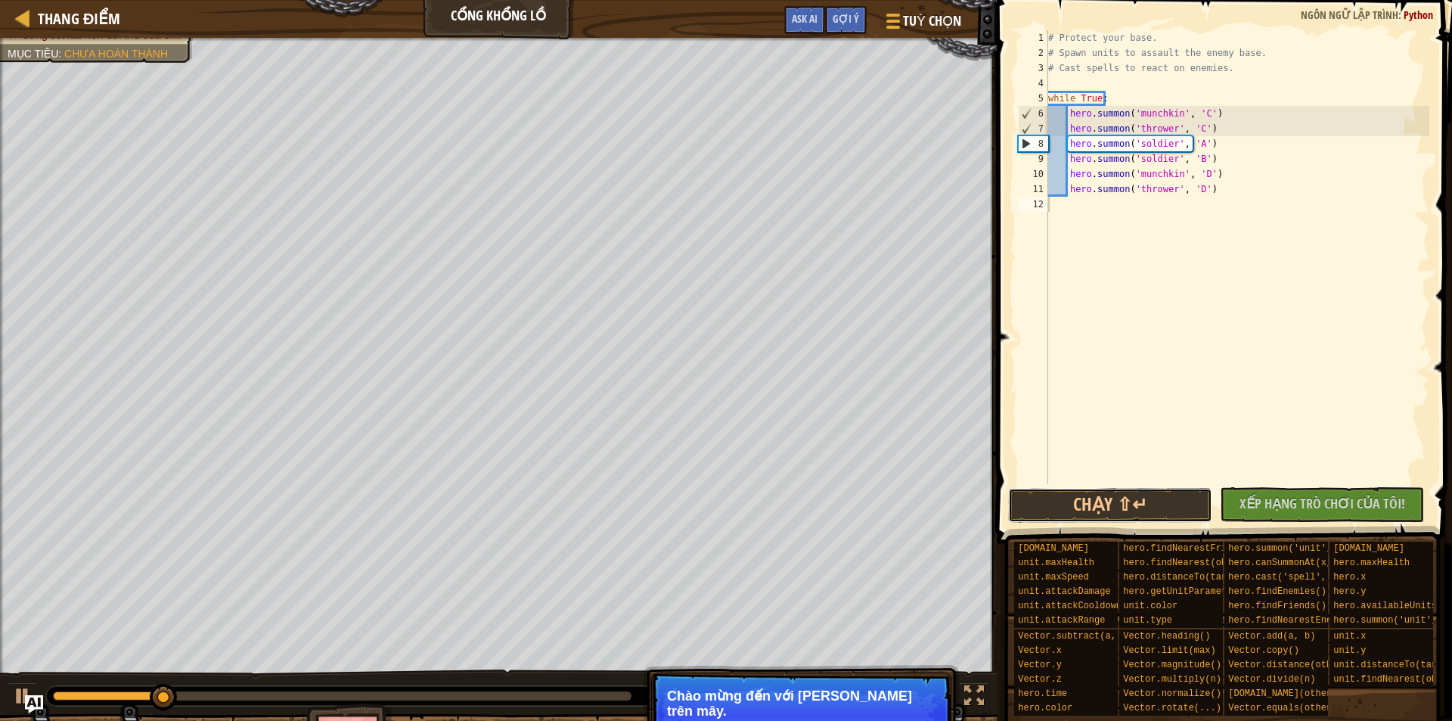
click at [1145, 504] on button "Chạy ⇧↵" at bounding box center [1110, 505] width 204 height 35
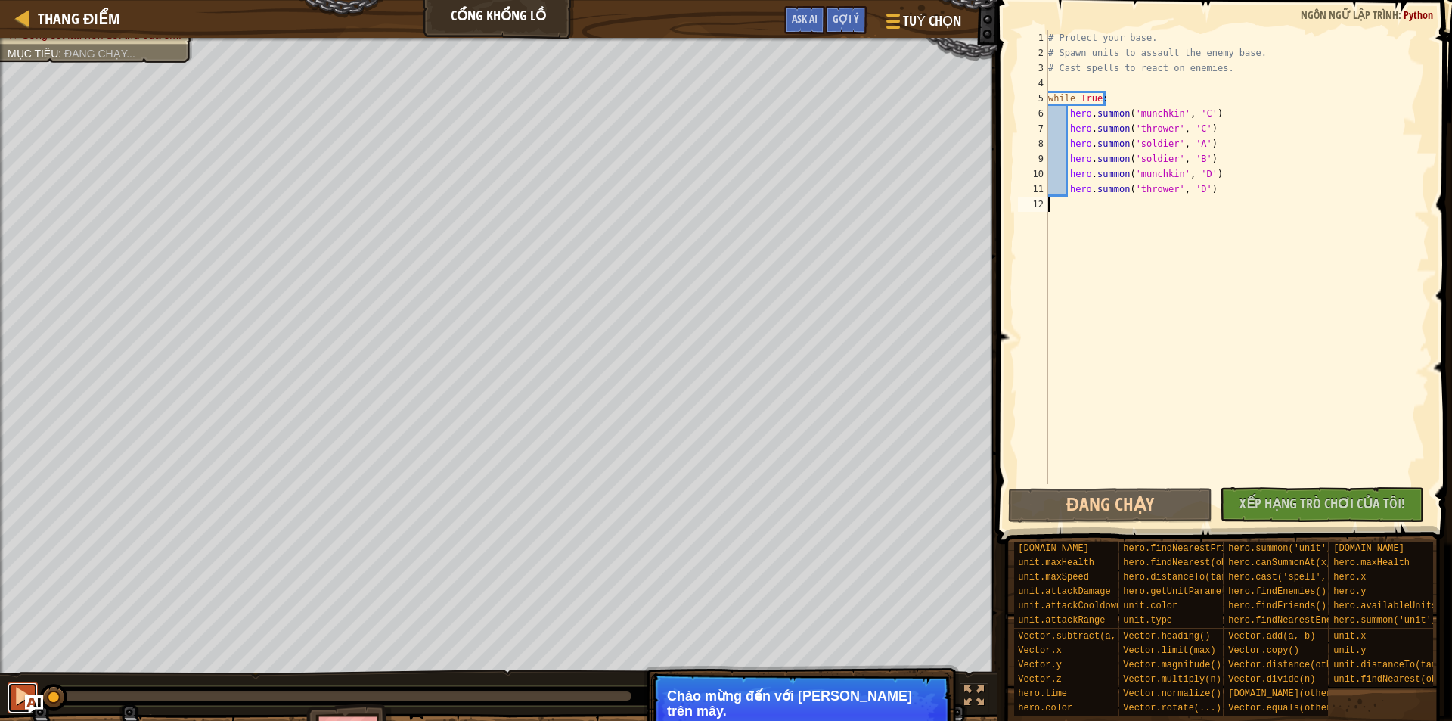
click at [9, 698] on button at bounding box center [23, 697] width 30 height 31
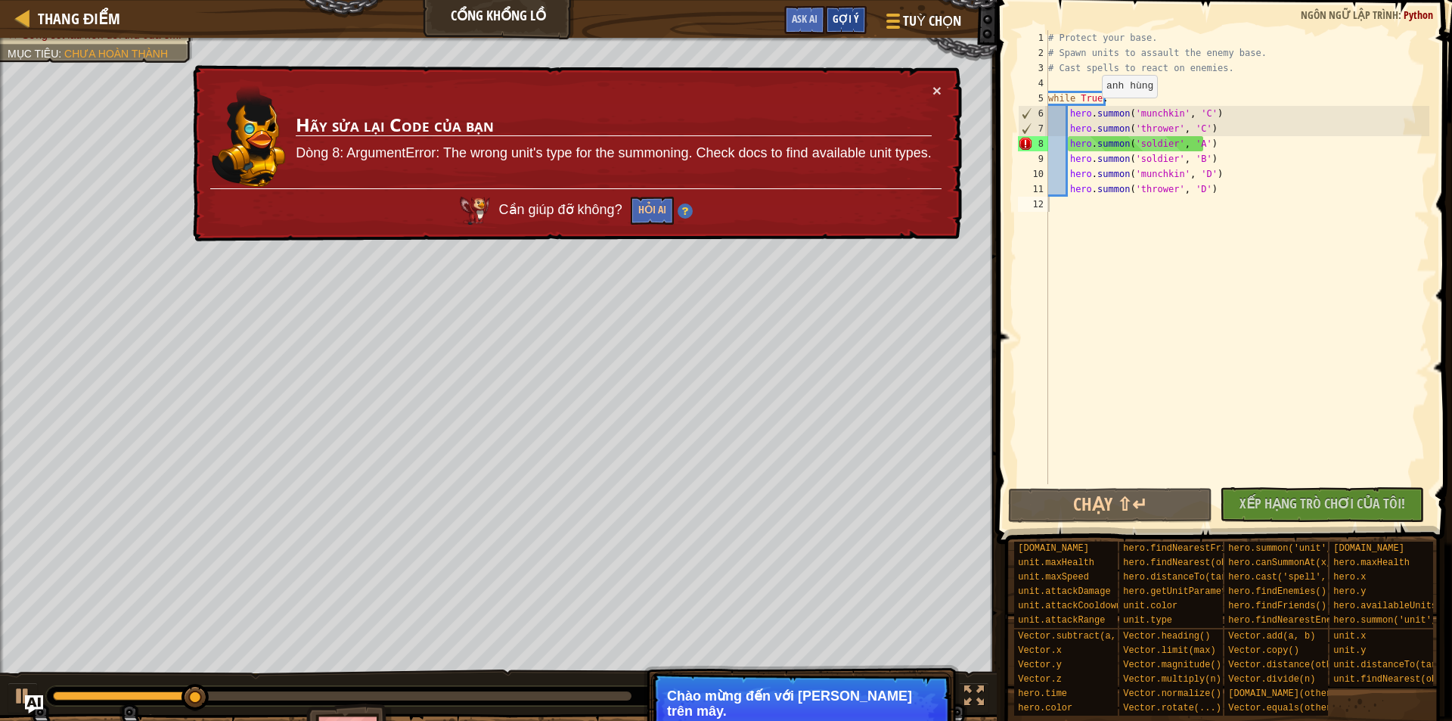
click at [851, 23] on span "Gợi ý" at bounding box center [845, 18] width 26 height 14
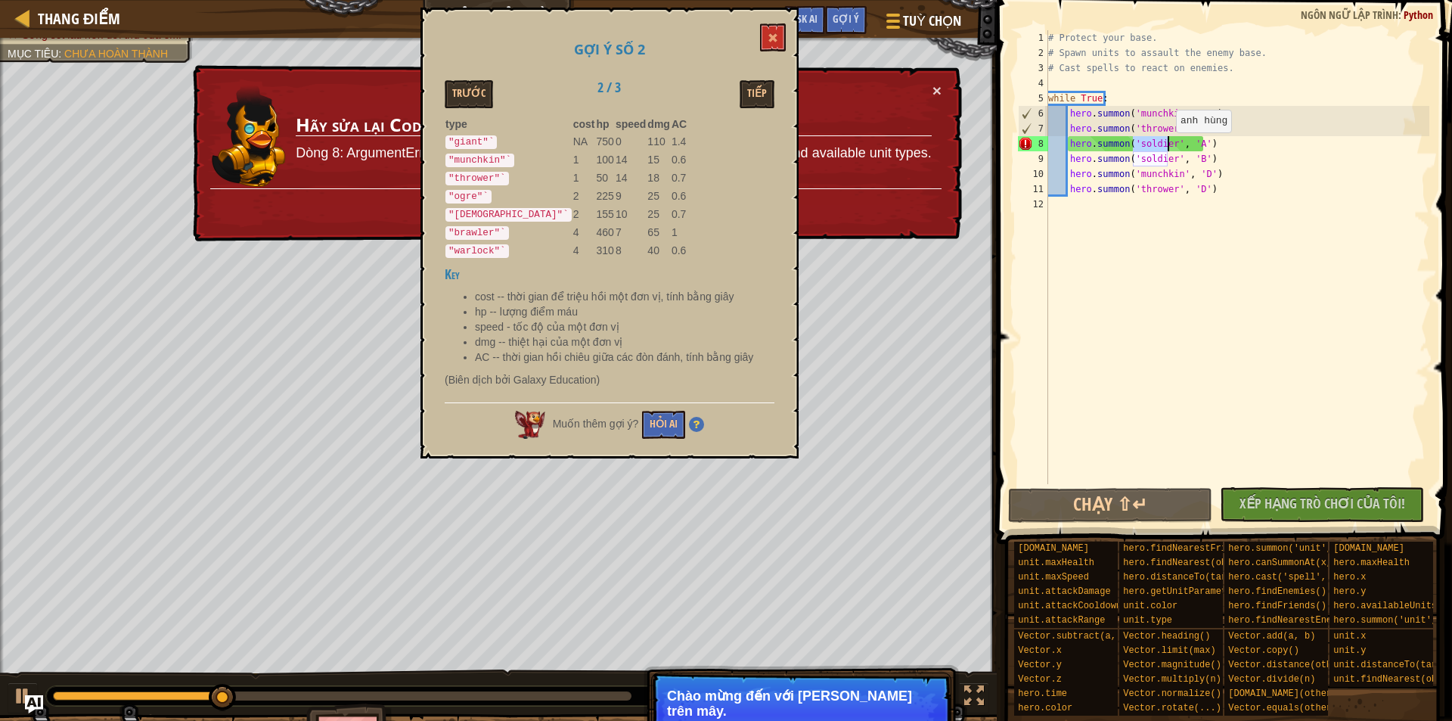
drag, startPoint x: 1131, startPoint y: 146, endPoint x: 1168, endPoint y: 147, distance: 37.1
click at [1168, 147] on div "# Protect your base. # Spawn units to assault the enemy base. # Cast spells to …" at bounding box center [1237, 272] width 384 height 484
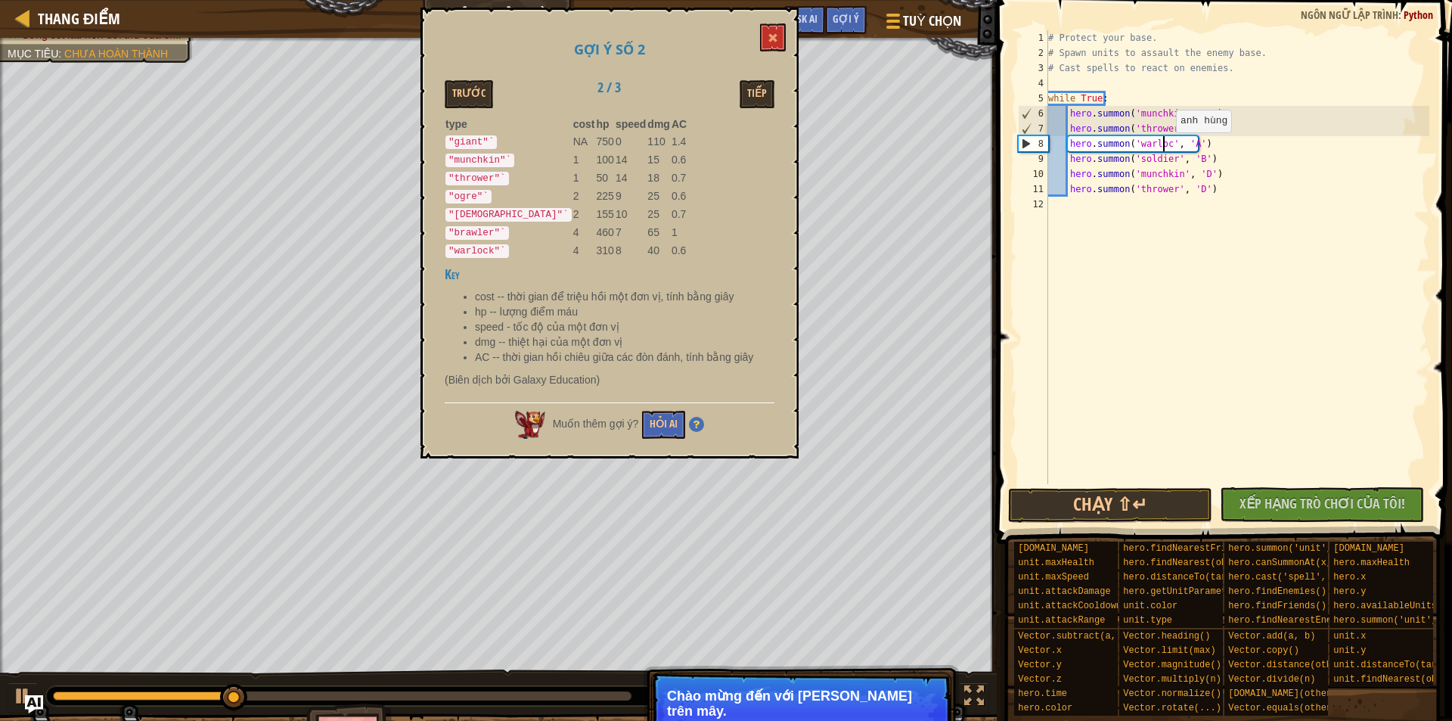
scroll to position [7, 10]
drag, startPoint x: 1166, startPoint y: 160, endPoint x: 1134, endPoint y: 162, distance: 31.8
click at [1134, 162] on div "# Protect your base. # Spawn units to assault the enemy base. # Cast spells to …" at bounding box center [1237, 272] width 384 height 484
type textarea "hero.summon('warlock', 'B')"
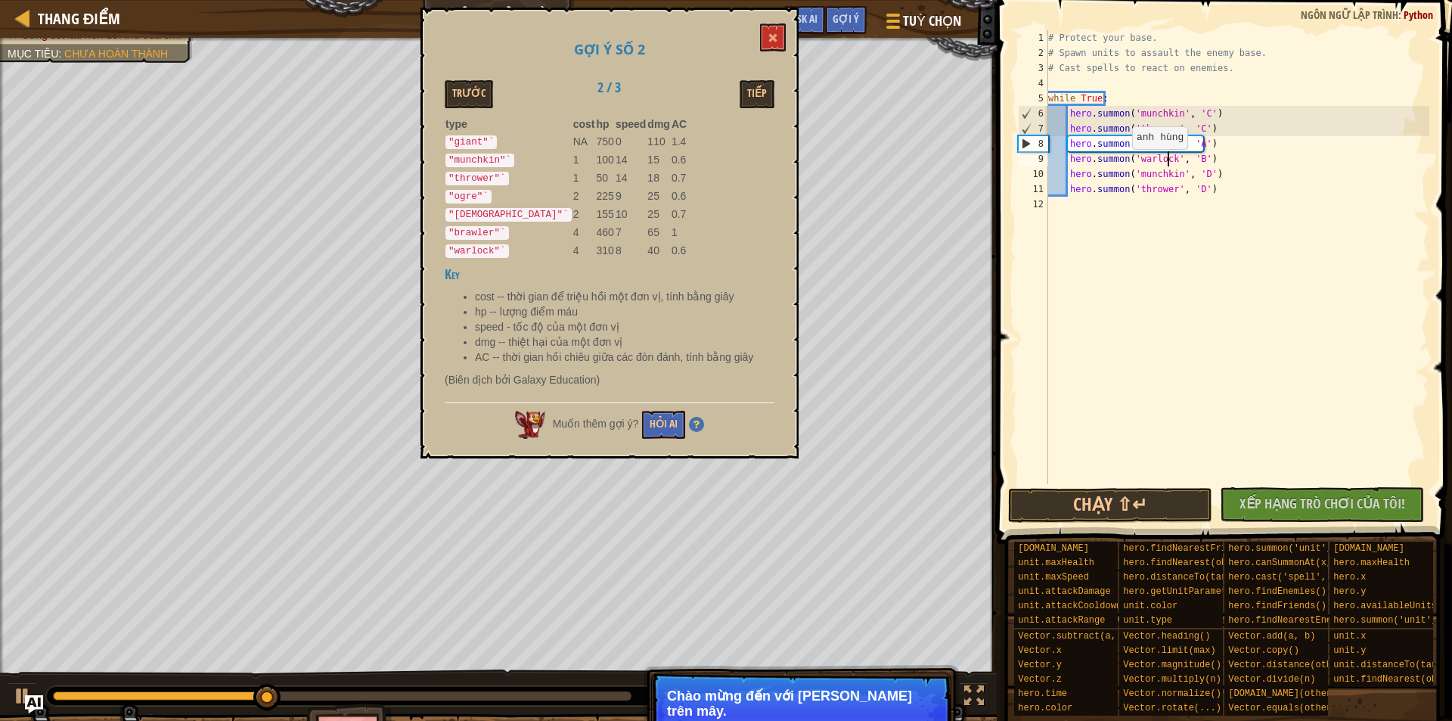
scroll to position [7, 10]
click at [1247, 357] on div "# Protect your base. # Spawn units to assault the enemy base. # Cast spells to …" at bounding box center [1237, 272] width 384 height 484
click at [1123, 495] on button "Chạy ⇧↵" at bounding box center [1110, 505] width 204 height 35
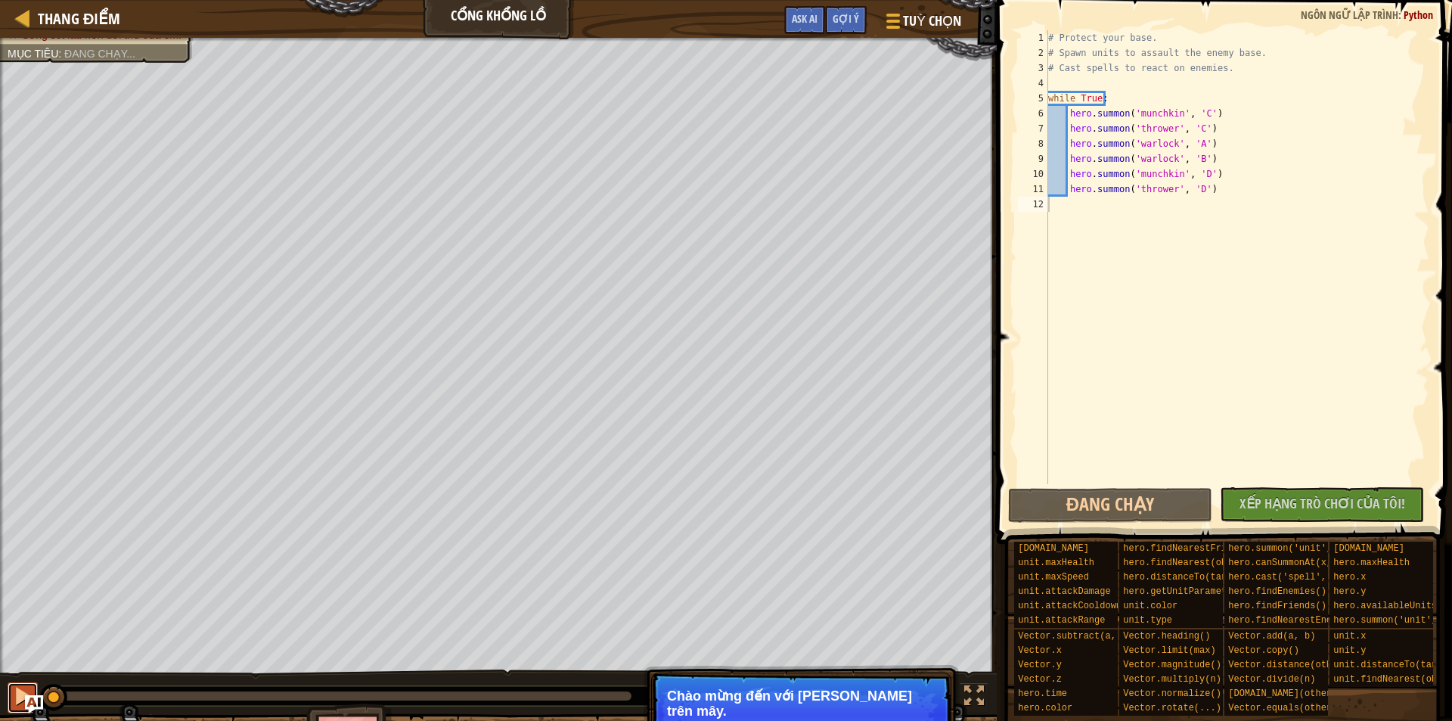
click at [17, 692] on button at bounding box center [23, 697] width 30 height 31
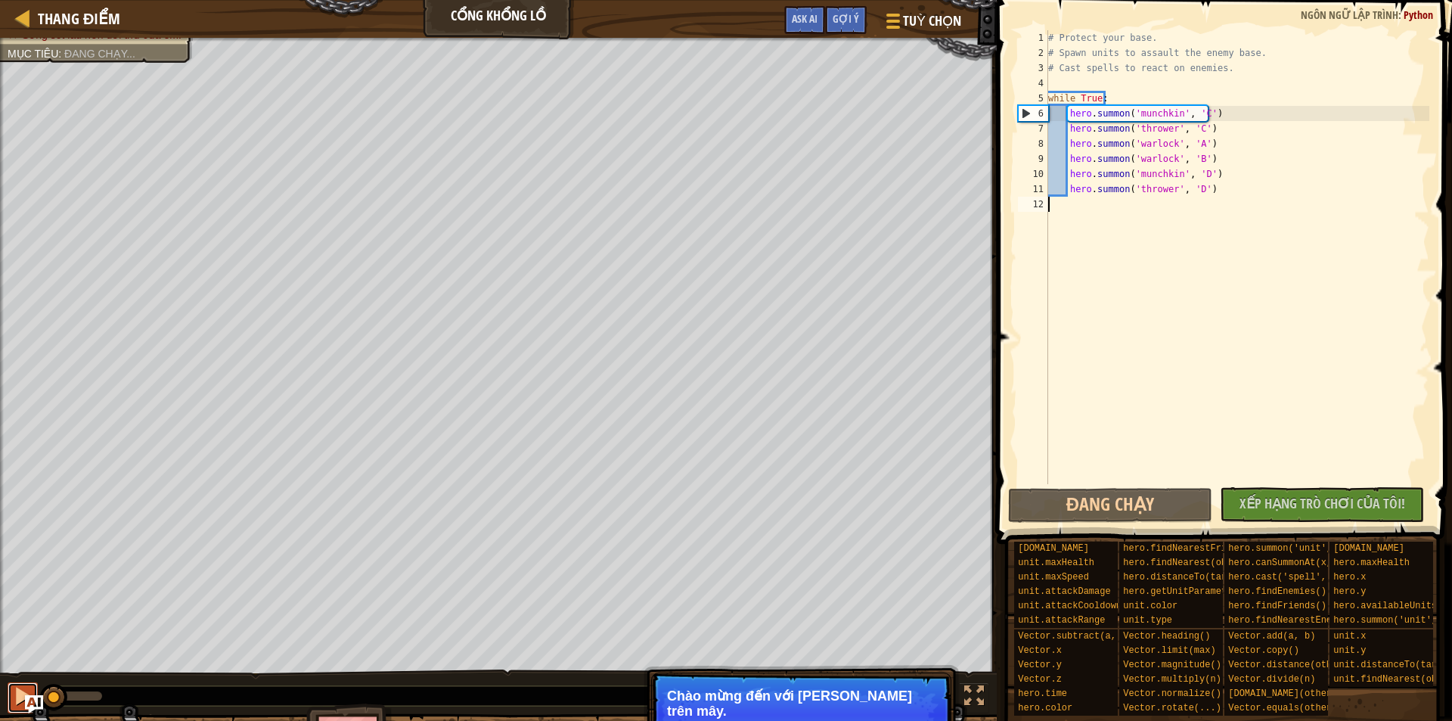
click at [16, 693] on div at bounding box center [23, 696] width 20 height 20
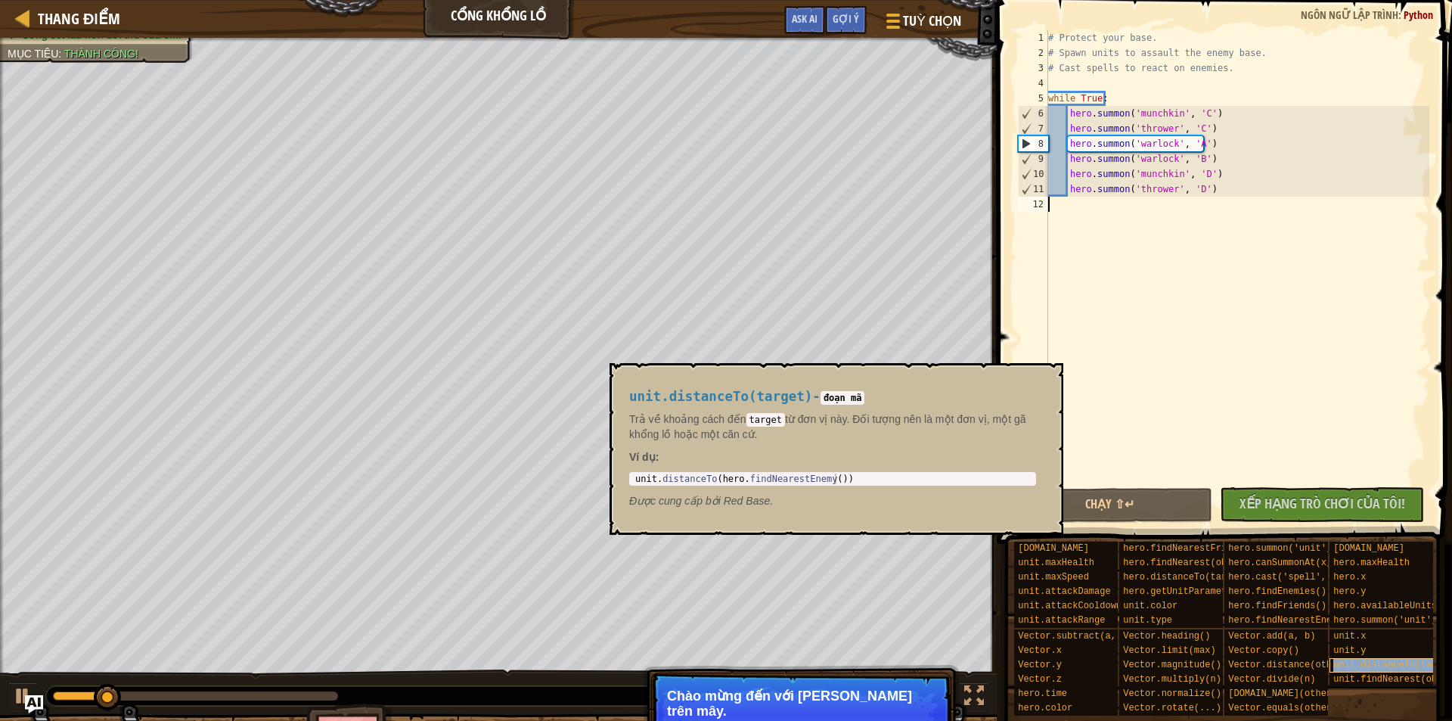
click at [1347, 670] on div "unit.distanceTo(target)" at bounding box center [1401, 665] width 145 height 14
click at [1043, 373] on button "×" at bounding box center [1046, 380] width 12 height 21
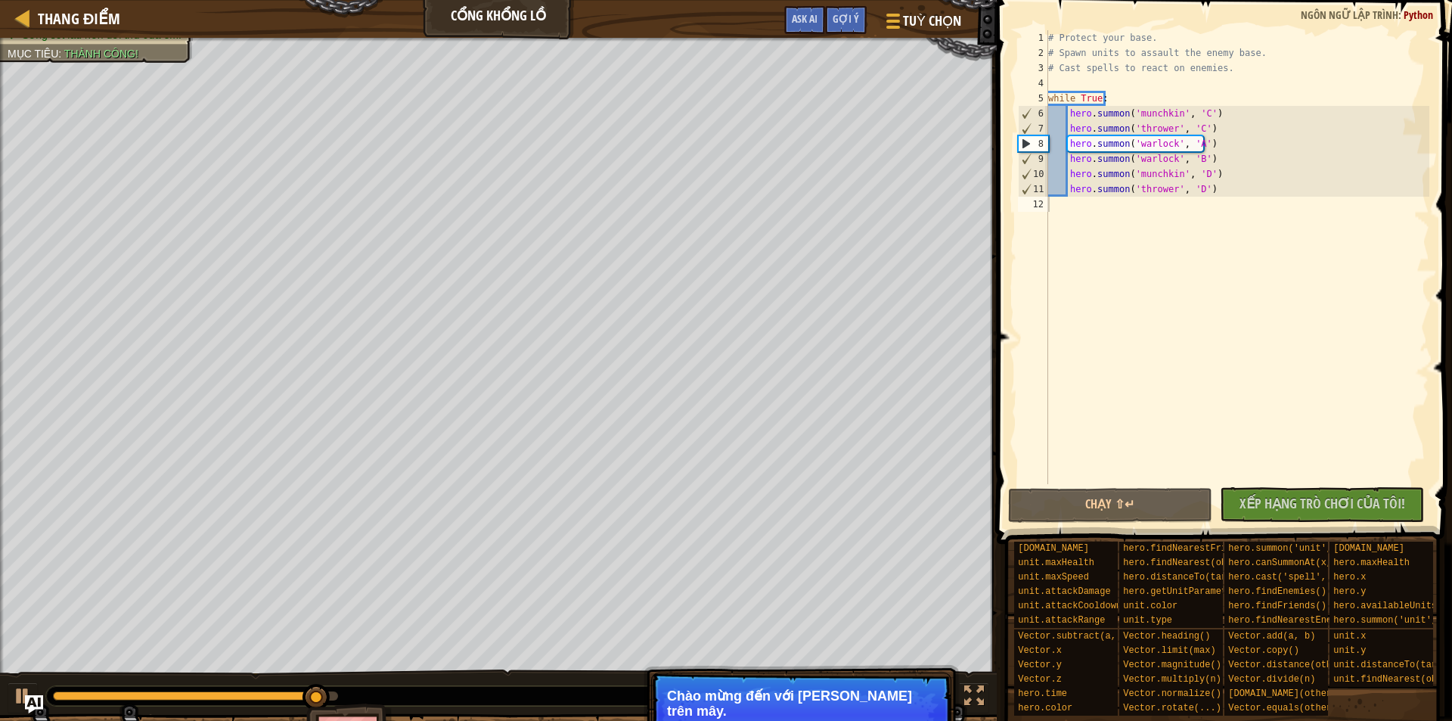
click at [866, 707] on p "Chào mừng đến với [PERSON_NAME] trên mây." at bounding box center [801, 703] width 268 height 30
click at [875, 688] on p "Chào mừng đến với [PERSON_NAME] trên mây." at bounding box center [801, 703] width 268 height 30
click at [870, 699] on p "Chào mừng đến với [PERSON_NAME] trên mây." at bounding box center [801, 703] width 268 height 30
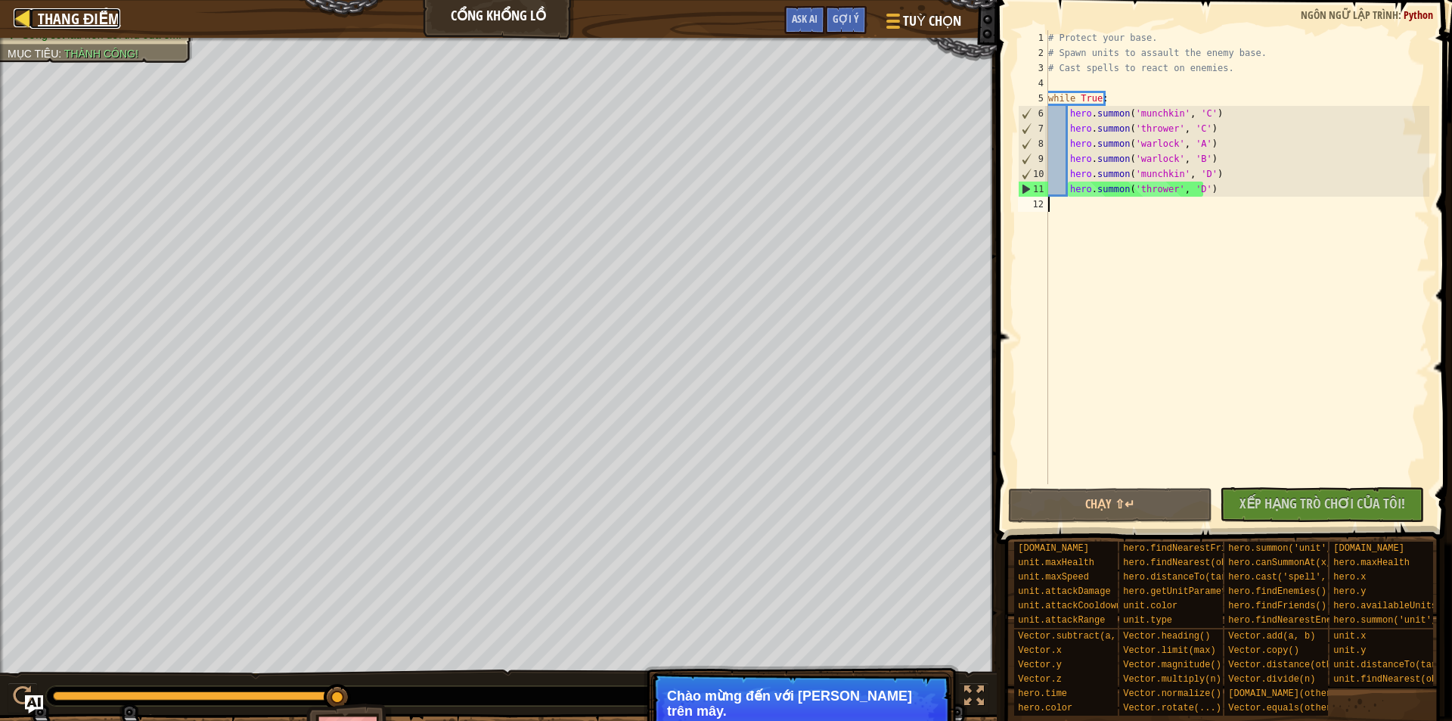
click at [72, 9] on span "Thang điểm" at bounding box center [79, 18] width 82 height 20
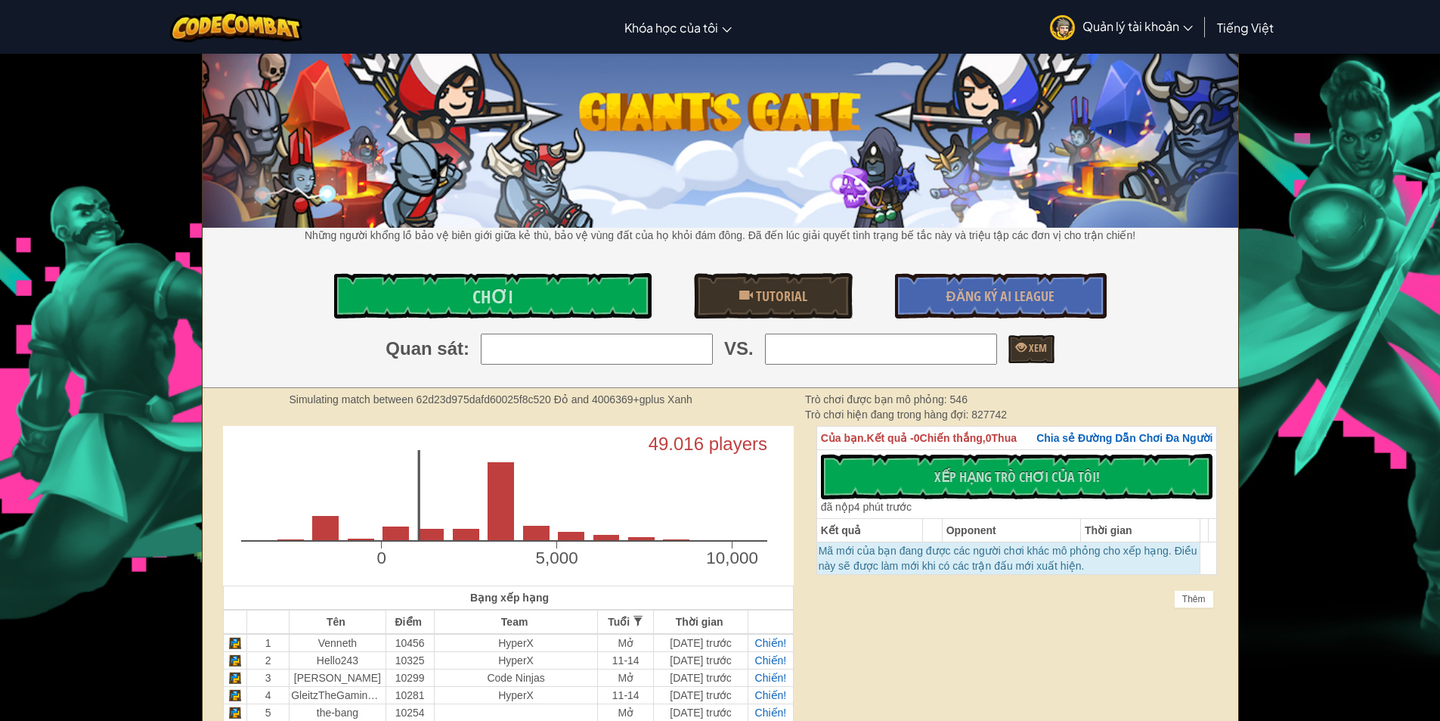
click at [595, 272] on div "Những người khổng lồ bảo vệ biên giới giữa kẻ thù, bảo vệ vùng đất của họ khỏi …" at bounding box center [721, 220] width 1036 height 333
click at [593, 283] on link "Chơi" at bounding box center [493, 295] width 318 height 45
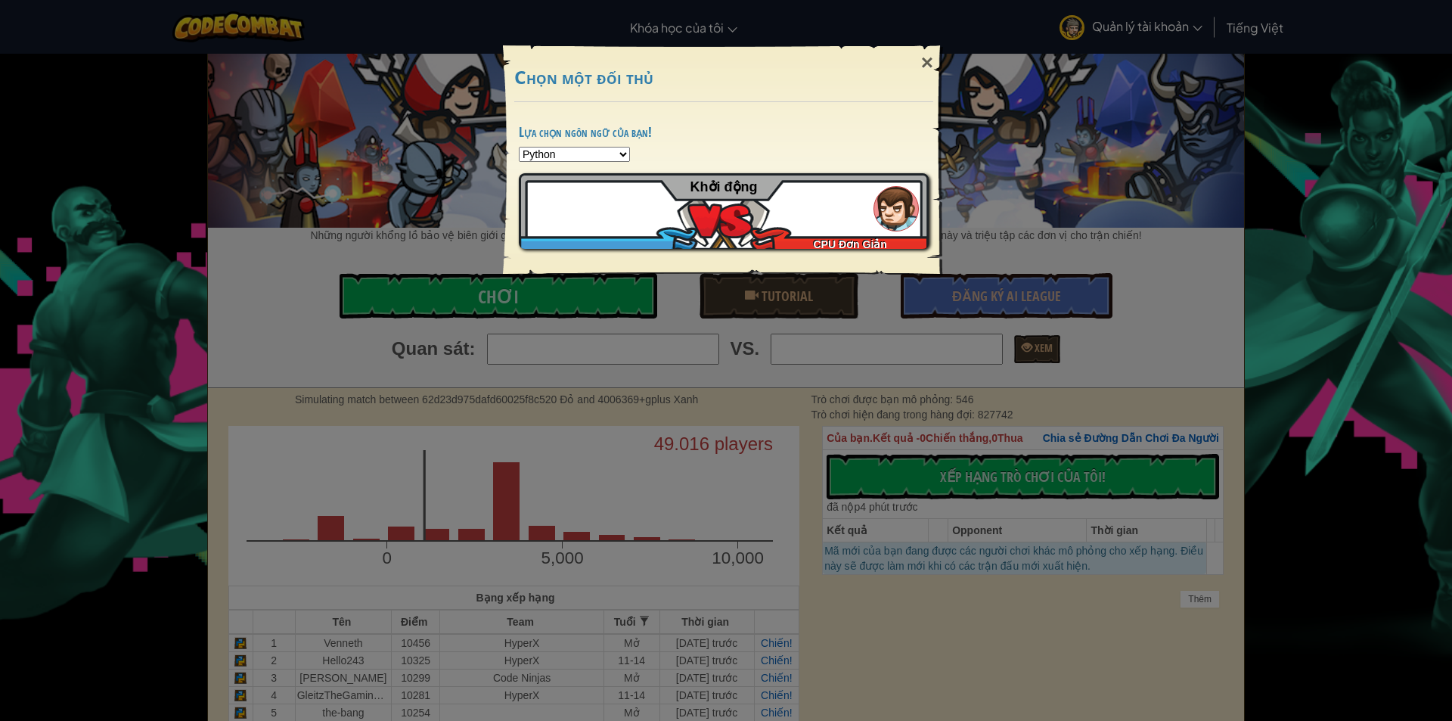
click at [612, 149] on select "Python JavaScript CoffeeScript Lua C++ Java (Experimental)" at bounding box center [574, 154] width 111 height 15
click at [519, 147] on select "Python JavaScript CoffeeScript Lua C++ Java (Experimental)" at bounding box center [574, 154] width 111 height 15
click at [567, 150] on select "Python JavaScript CoffeeScript Lua C++ Java (Experimental)" at bounding box center [574, 154] width 111 height 15
select select "python"
click at [519, 147] on select "Python JavaScript CoffeeScript Lua C++ Java (Experimental)" at bounding box center [574, 154] width 111 height 15
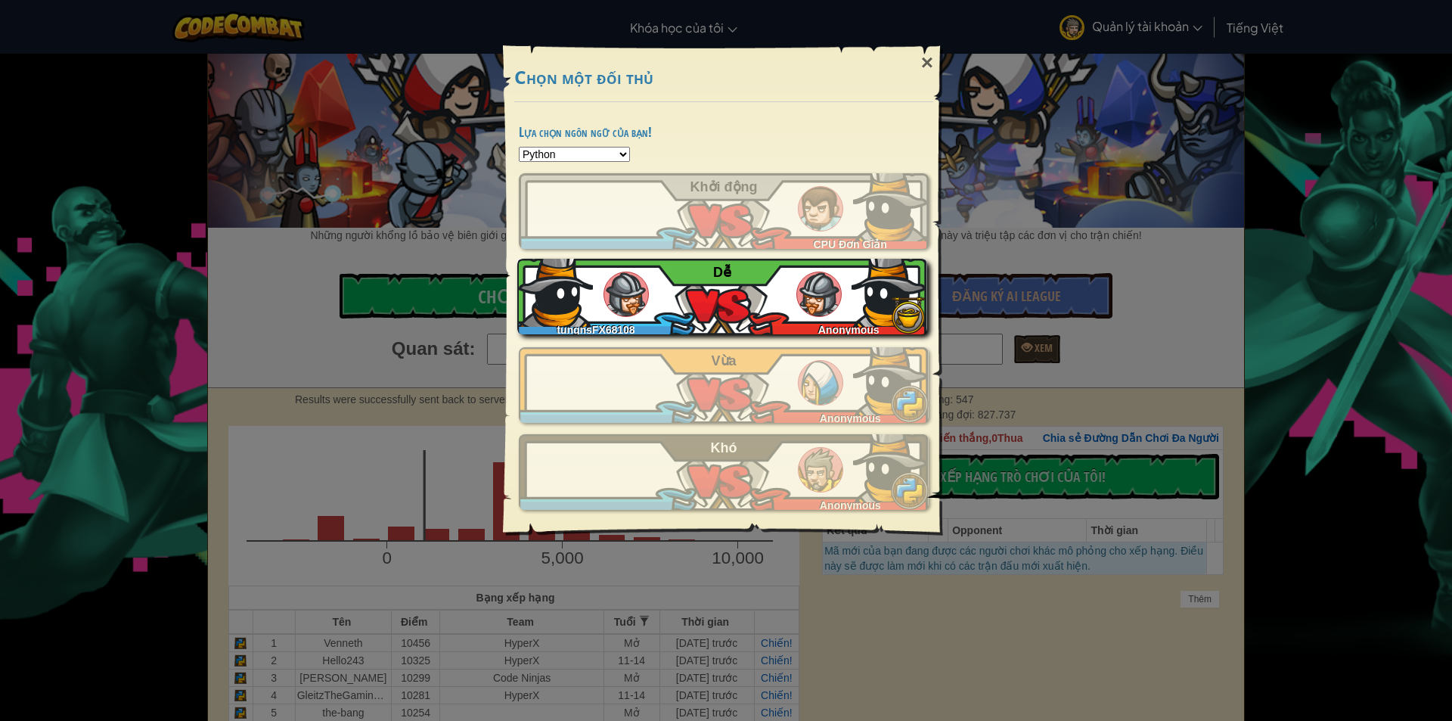
click at [805, 318] on div "tungnsFX68108 Anonymous Dễ̉" at bounding box center [722, 297] width 410 height 76
